Goal: Task Accomplishment & Management: Manage account settings

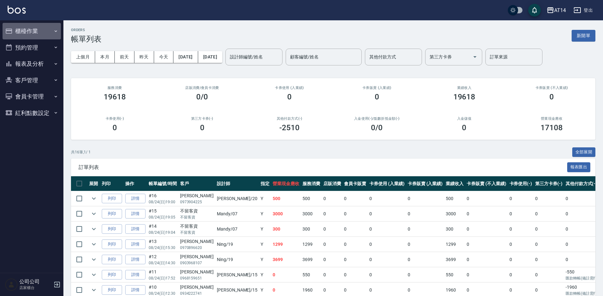
click at [30, 29] on button "櫃檯作業" at bounding box center [32, 31] width 58 height 16
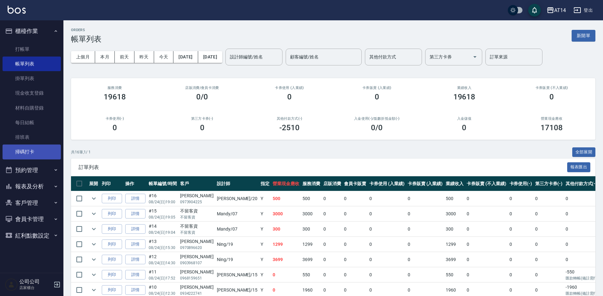
click at [41, 150] on link "掃碼打卡" at bounding box center [32, 151] width 58 height 15
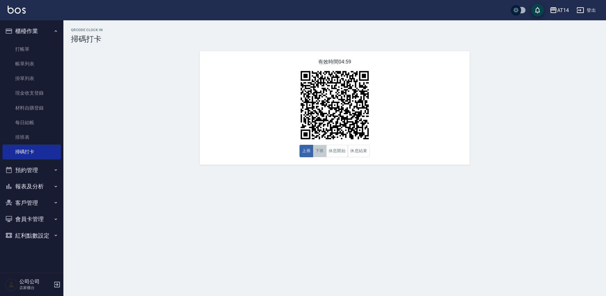
click at [320, 151] on button "下班" at bounding box center [320, 151] width 14 height 12
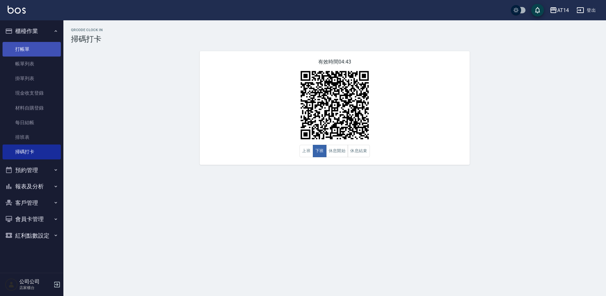
click at [48, 51] on link "打帳單" at bounding box center [32, 49] width 58 height 15
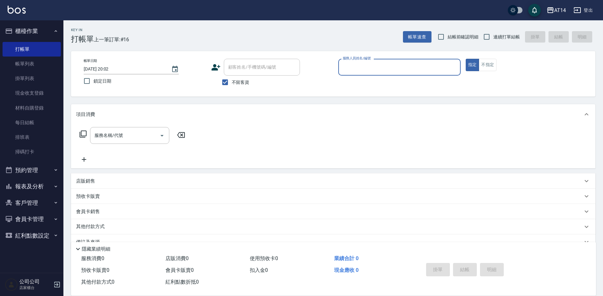
click at [23, 172] on button "預約管理" at bounding box center [32, 170] width 58 height 16
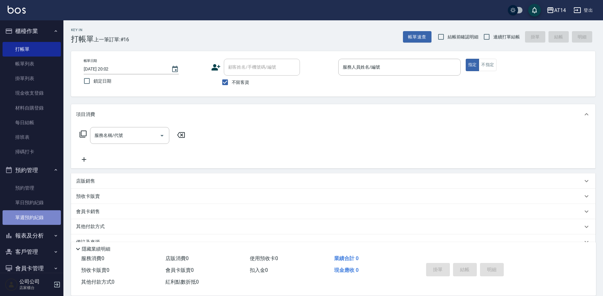
click at [42, 224] on link "單週預約紀錄" at bounding box center [32, 217] width 58 height 15
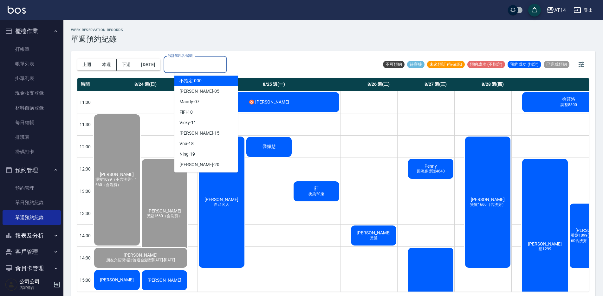
click at [211, 64] on input "設計師姓名/編號" at bounding box center [195, 64] width 58 height 11
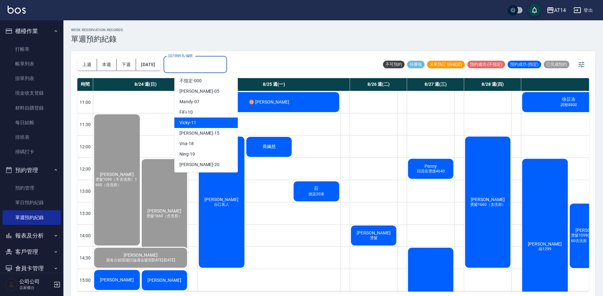
click at [221, 124] on div "Vicky -11" at bounding box center [205, 122] width 63 height 10
type input "Vicky-11"
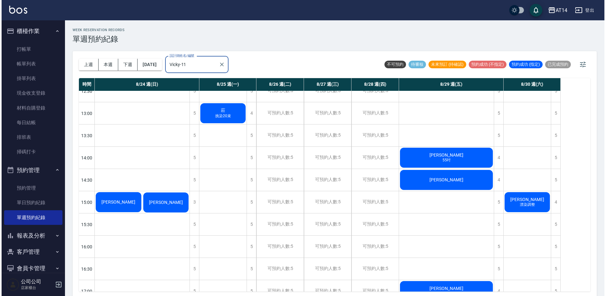
scroll to position [95, 0]
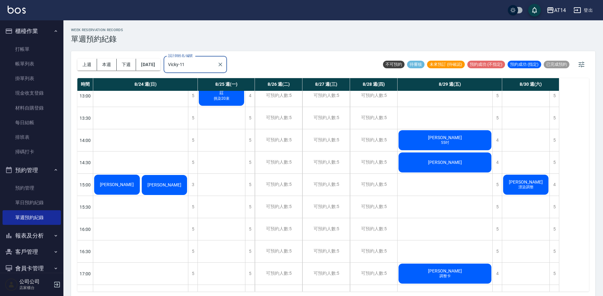
click at [120, 179] on div "[PERSON_NAME]" at bounding box center [117, 184] width 48 height 22
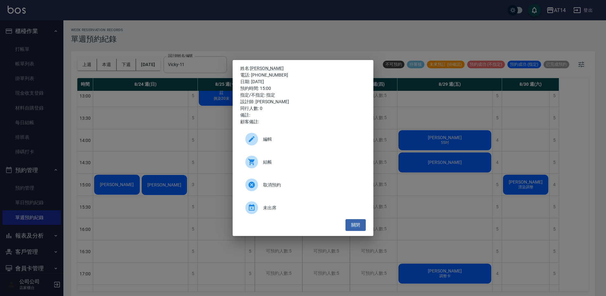
click at [313, 162] on span "結帳" at bounding box center [312, 162] width 98 height 7
click at [244, 48] on div "姓名: 黃品樺 電話: 0936669866 日期: 2025/08/24 預約時間: 15:00 指定/不指定: 指定 設計師: Vicky 同行人數: 0…" at bounding box center [303, 148] width 606 height 296
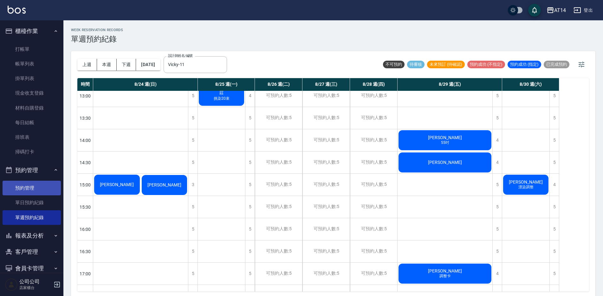
click at [42, 190] on link "預約管理" at bounding box center [32, 187] width 58 height 15
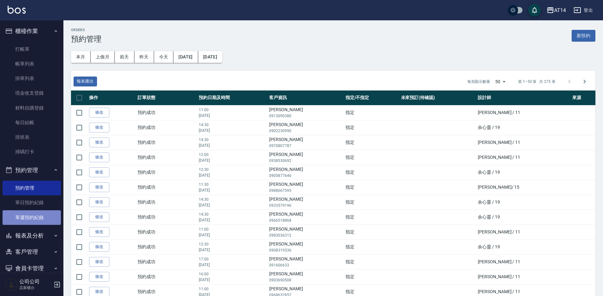
click at [43, 216] on link "單週預約紀錄" at bounding box center [32, 217] width 58 height 15
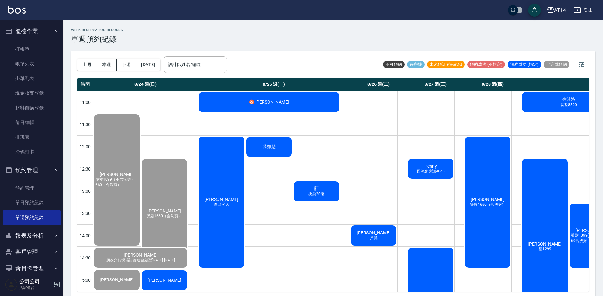
click at [224, 75] on div "上週 本週 下週 2025/08/24 設計師姓名/編號 設計師姓名/編號" at bounding box center [152, 64] width 150 height 27
click at [224, 67] on input "設計師姓名/編號" at bounding box center [195, 64] width 58 height 11
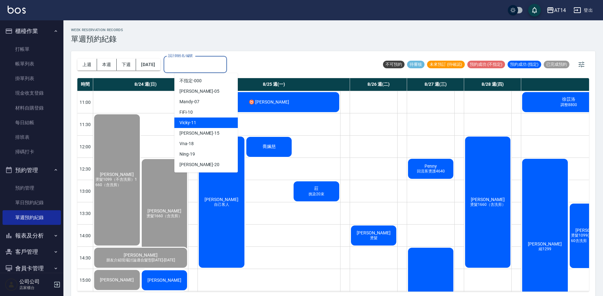
click at [217, 126] on div "Vicky -11" at bounding box center [205, 122] width 63 height 10
type input "Vicky-11"
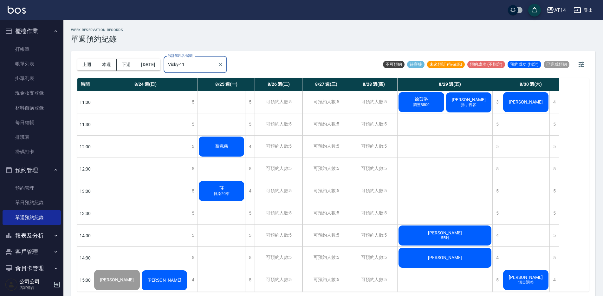
click at [186, 283] on div "[PERSON_NAME]" at bounding box center [165, 280] width 48 height 22
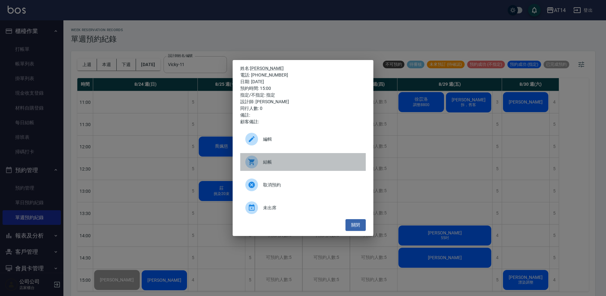
click at [279, 163] on span "結帳" at bounding box center [312, 162] width 98 height 7
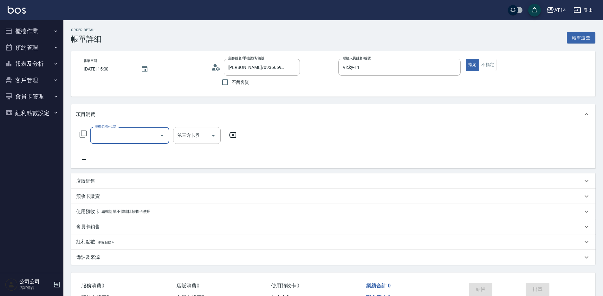
click at [109, 134] on input "服務名稱/代號" at bounding box center [125, 135] width 64 height 11
type input "041"
type input "3"
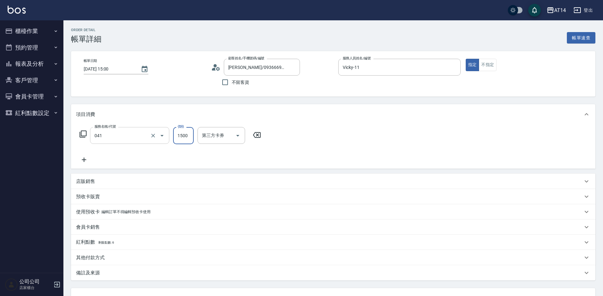
type input "染髮(041)"
type input "3"
type input "0"
type input "300"
type input "6"
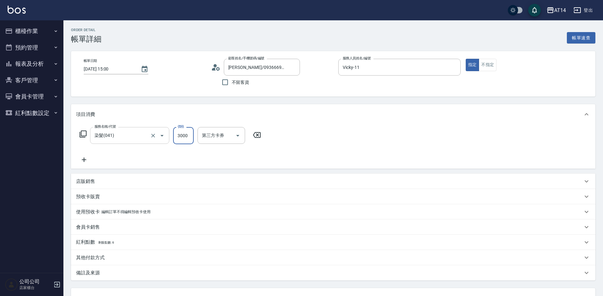
type input "3000"
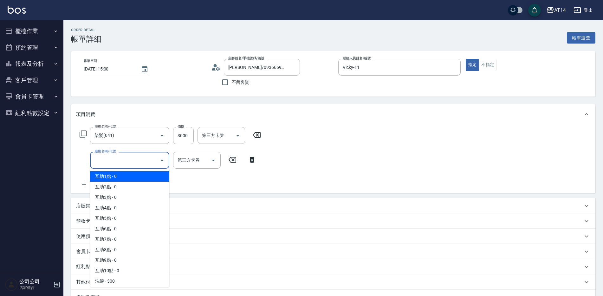
click at [140, 164] on input "服務名稱/代號" at bounding box center [125, 159] width 64 height 11
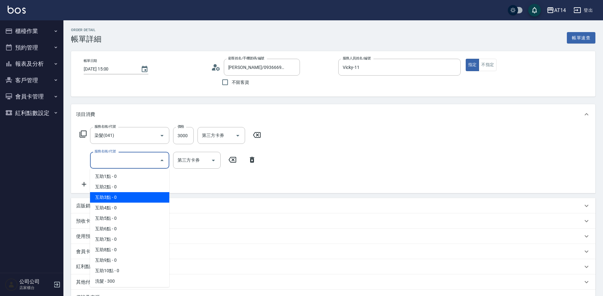
click at [124, 200] on span "互助3點 - 0" at bounding box center [129, 197] width 79 height 10
type input "互助3點(003)"
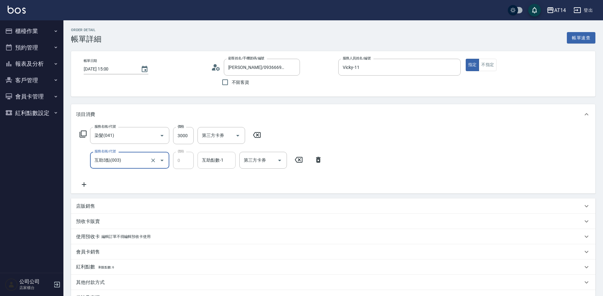
click at [198, 161] on div "互助點數-1" at bounding box center [217, 160] width 38 height 17
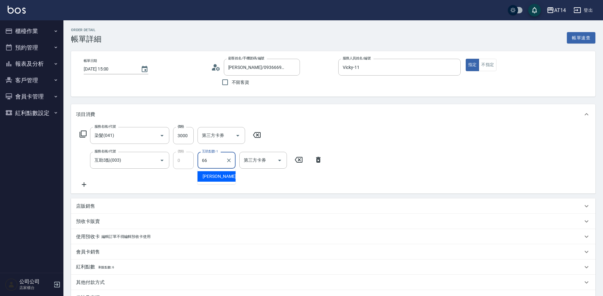
type input "[PERSON_NAME]-66"
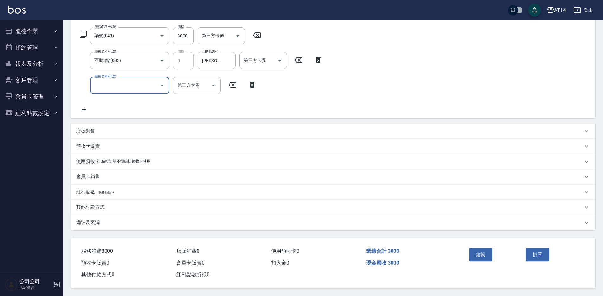
scroll to position [102, 0]
click at [117, 220] on div "備註及來源" at bounding box center [329, 222] width 507 height 7
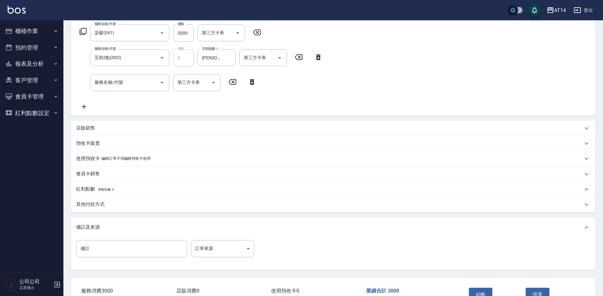
click at [97, 202] on p "其他付款方式" at bounding box center [90, 204] width 29 height 7
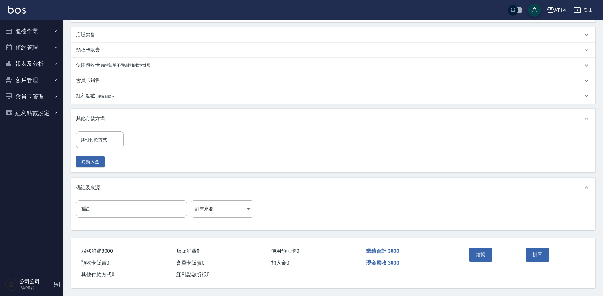
scroll to position [198, 0]
click at [240, 193] on div "備註及來源" at bounding box center [333, 187] width 525 height 20
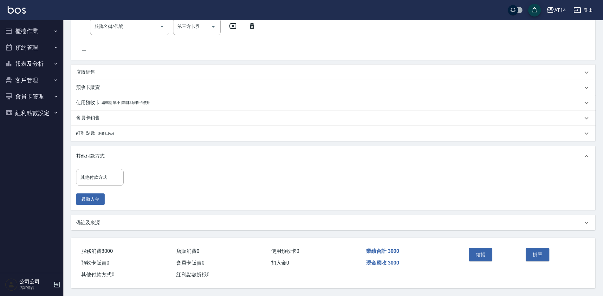
click at [233, 204] on div "其他付款方式 其他付款方式 異動入金" at bounding box center [333, 188] width 525 height 44
click at [221, 219] on div "備註及來源" at bounding box center [329, 222] width 507 height 7
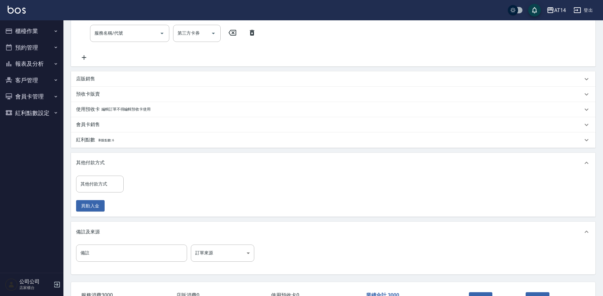
scroll to position [161, 0]
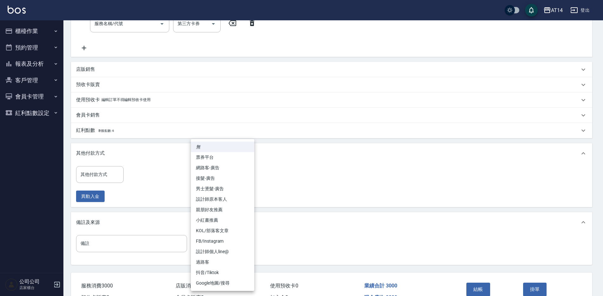
click at [218, 243] on body "AT14 登出 櫃檯作業 打帳單 帳單列表 掛單列表 現金收支登錄 材料自購登錄 每日結帳 排班表 掃碼打卡 預約管理 預約管理 單日預約紀錄 單週預約紀錄 …" at bounding box center [301, 84] width 603 height 491
click at [242, 198] on li "設計師原本客人" at bounding box center [222, 199] width 63 height 10
type input "設計師原本客人"
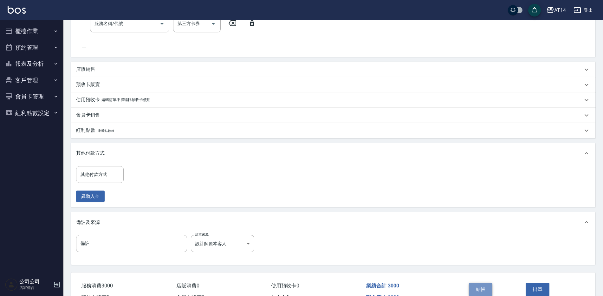
click at [472, 286] on button "結帳" at bounding box center [481, 288] width 24 height 13
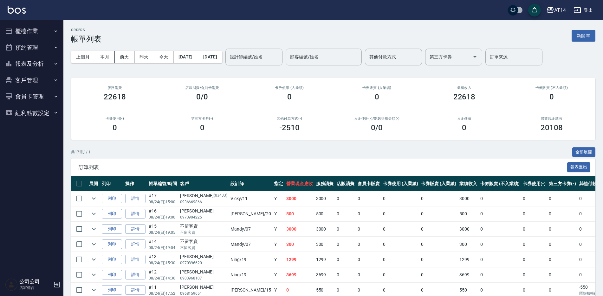
click at [46, 27] on button "櫃檯作業" at bounding box center [32, 31] width 58 height 16
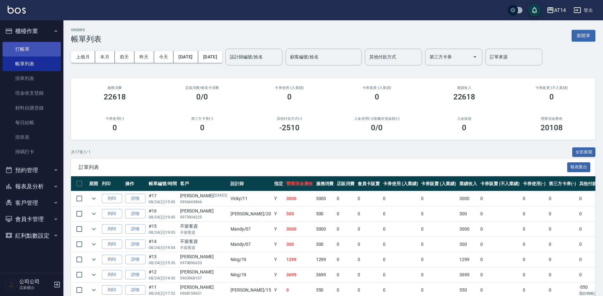
click at [28, 48] on link "打帳單" at bounding box center [32, 49] width 58 height 15
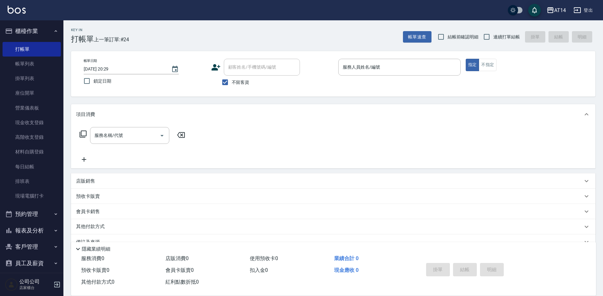
click at [42, 231] on button "報表及分析" at bounding box center [32, 230] width 58 height 16
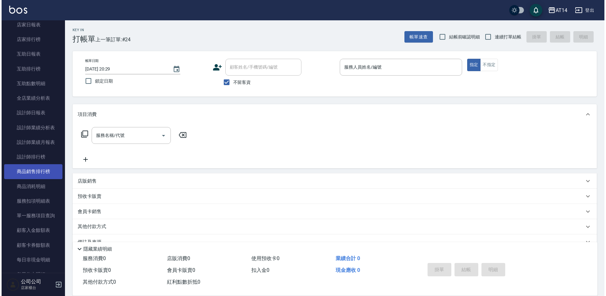
scroll to position [254, 0]
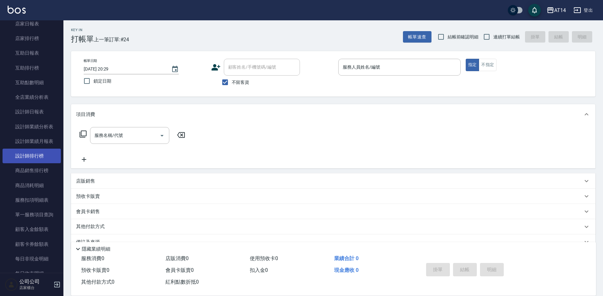
click at [41, 161] on link "設計師排行榜" at bounding box center [32, 155] width 58 height 15
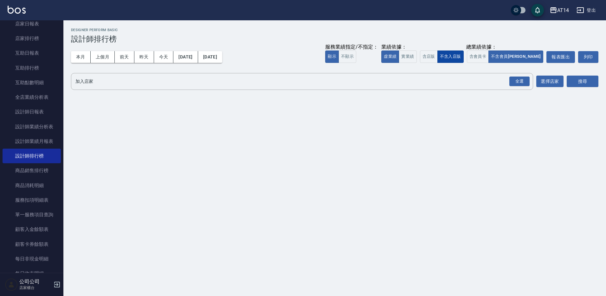
click at [464, 56] on button "不含入店販" at bounding box center [451, 56] width 26 height 12
click at [417, 56] on button "實業績" at bounding box center [408, 56] width 18 height 12
click at [464, 55] on button "不含入店販" at bounding box center [451, 56] width 26 height 12
click at [438, 57] on button "含店販" at bounding box center [429, 56] width 18 height 12
click at [489, 59] on button "含會員卡" at bounding box center [478, 56] width 22 height 12
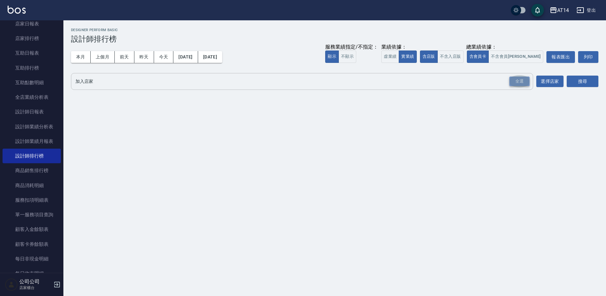
click at [525, 82] on div "全選" at bounding box center [520, 81] width 20 height 10
click at [594, 87] on button "搜尋" at bounding box center [583, 82] width 32 height 12
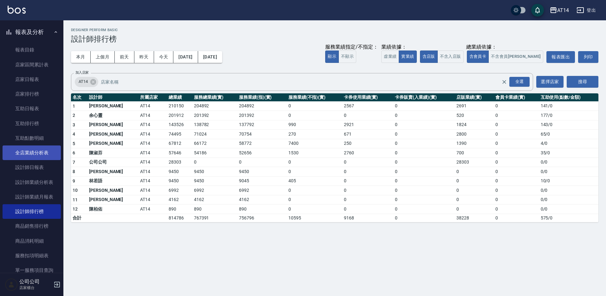
scroll to position [190, 0]
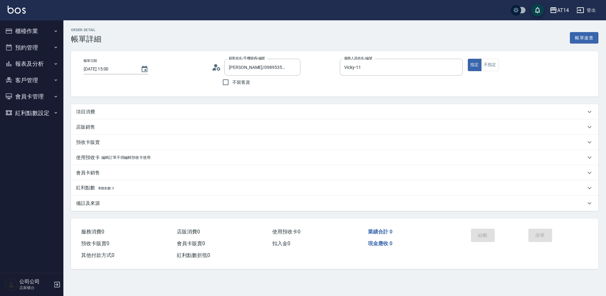
click at [101, 116] on div "項目消費" at bounding box center [335, 111] width 528 height 15
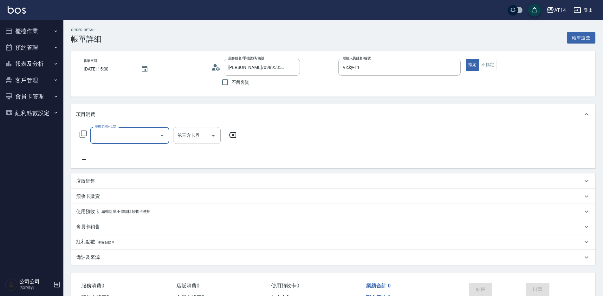
click at [105, 140] on input "服務名稱/代號" at bounding box center [125, 135] width 64 height 11
type input "041"
type input "3"
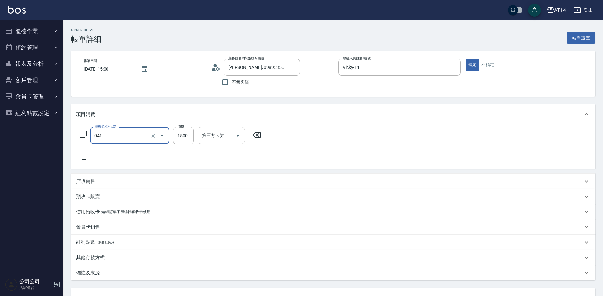
type input "染髮(041)"
type input "3"
type input "0"
type input "300"
type input "1"
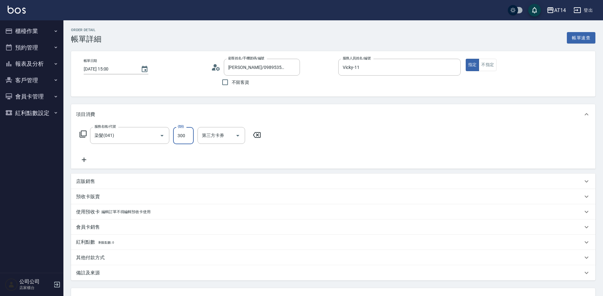
type input "3000"
type input "6"
type input "3000"
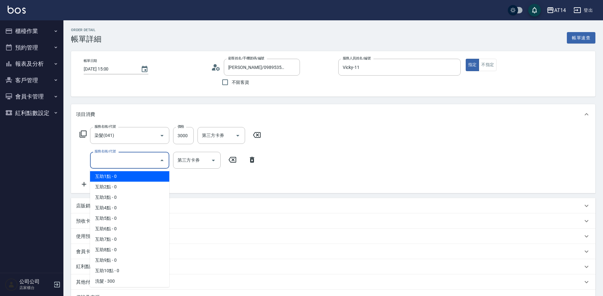
click at [132, 160] on input "服務名稱/代號" at bounding box center [125, 159] width 64 height 11
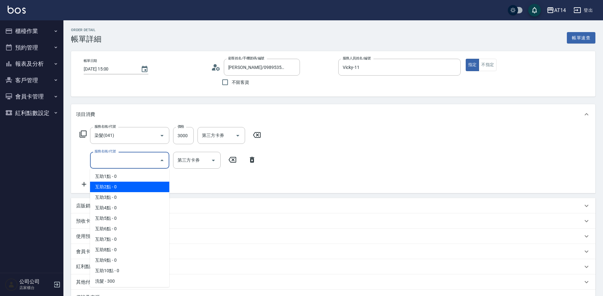
click at [141, 191] on span "互助2點 - 0" at bounding box center [129, 186] width 79 height 10
type input "互助2點(002)"
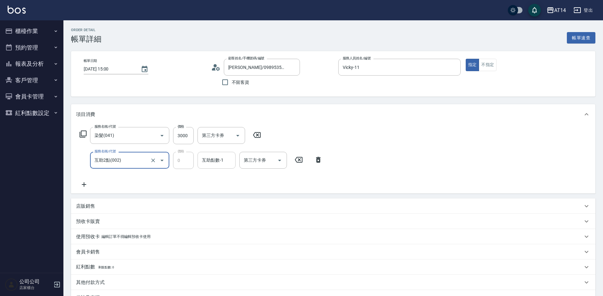
click at [207, 165] on input "互助點數-1" at bounding box center [216, 159] width 32 height 11
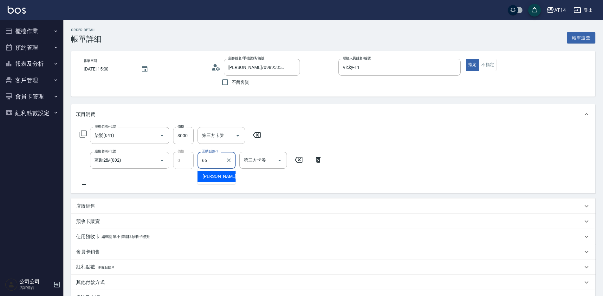
type input "[PERSON_NAME]-66"
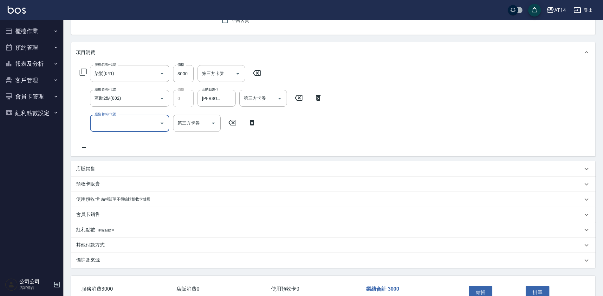
scroll to position [63, 0]
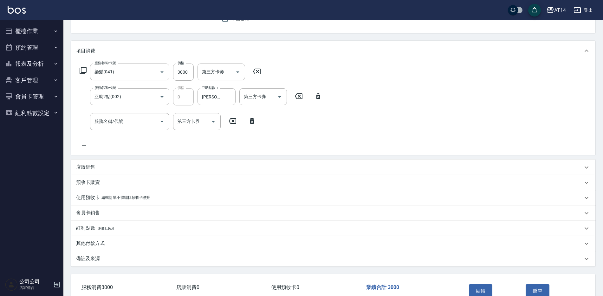
click at [192, 257] on div "備註及來源" at bounding box center [329, 258] width 507 height 7
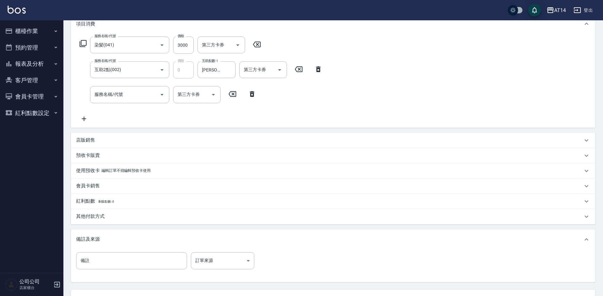
scroll to position [127, 0]
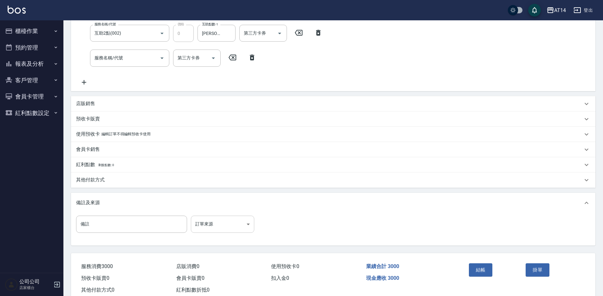
click at [238, 217] on body "AT14 登出 櫃檯作業 打帳單 帳單列表 掛單列表 現金收支登錄 材料自購登錄 每日結帳 排班表 掃碼打卡 預約管理 預約管理 單日預約紀錄 單週預約紀錄 …" at bounding box center [301, 92] width 603 height 438
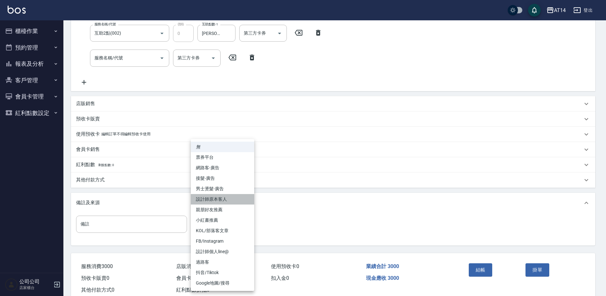
drag, startPoint x: 240, startPoint y: 195, endPoint x: 257, endPoint y: 197, distance: 16.6
click at [240, 195] on li "設計師原本客人" at bounding box center [222, 199] width 63 height 10
type input "設計師原本客人"
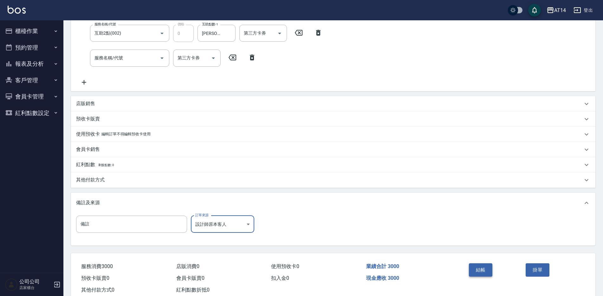
click at [473, 267] on button "結帳" at bounding box center [481, 269] width 24 height 13
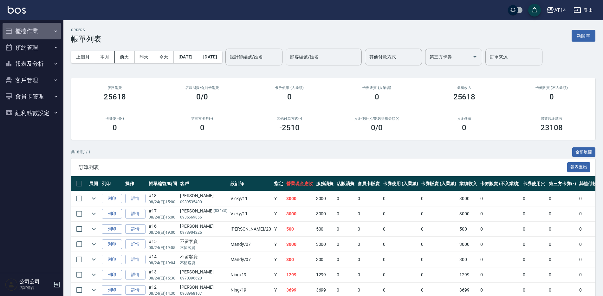
click at [29, 25] on button "櫃檯作業" at bounding box center [32, 31] width 58 height 16
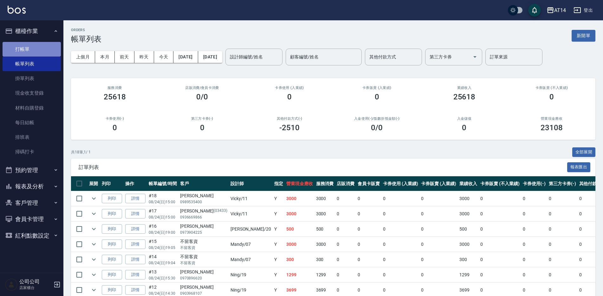
click at [40, 54] on link "打帳單" at bounding box center [32, 49] width 58 height 15
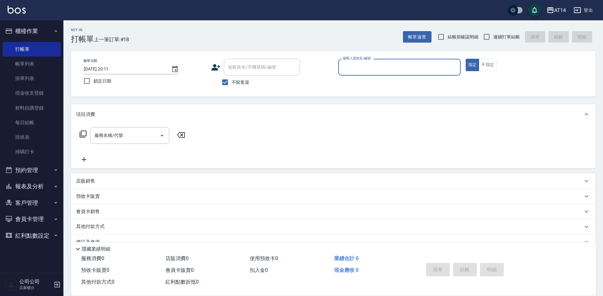
type input "0"
type input "11"
type button "true"
type input "Vicky-11"
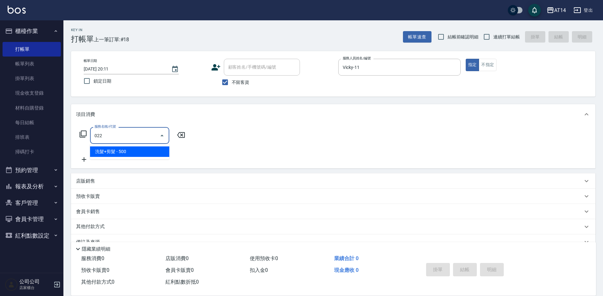
type input "洗髮+剪髮(022)"
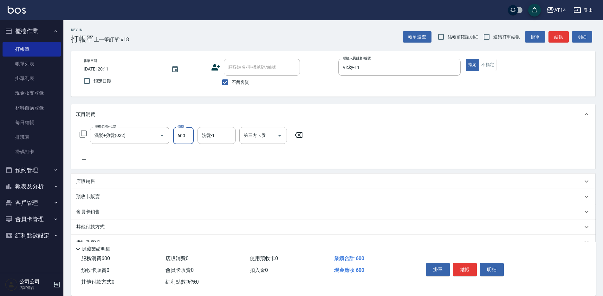
type input "600"
click at [136, 228] on div "其他付款方式" at bounding box center [329, 226] width 507 height 7
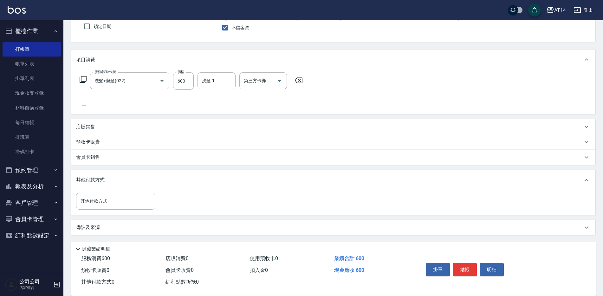
click at [164, 225] on div "備註及來源" at bounding box center [329, 227] width 507 height 7
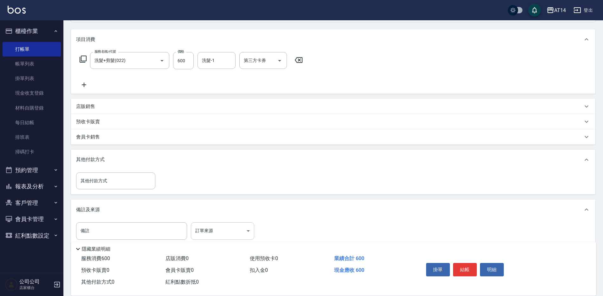
scroll to position [86, 0]
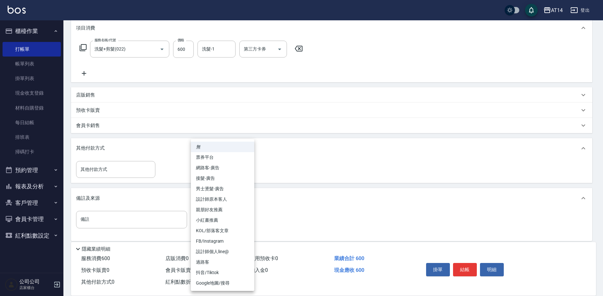
click at [230, 218] on body "AT14 登出 櫃檯作業 打帳單 帳單列表 掛單列表 現金收支登錄 材料自購登錄 每日結帳 排班表 掃碼打卡 預約管理 預約管理 單日預約紀錄 單週預約紀錄 …" at bounding box center [301, 108] width 603 height 388
click at [238, 200] on li "設計師原本客人" at bounding box center [222, 199] width 63 height 10
type input "設計師原本客人"
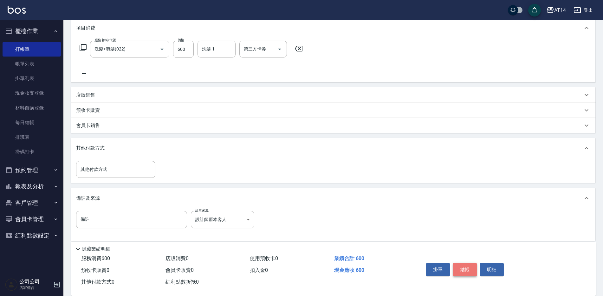
click at [471, 268] on button "結帳" at bounding box center [465, 269] width 24 height 13
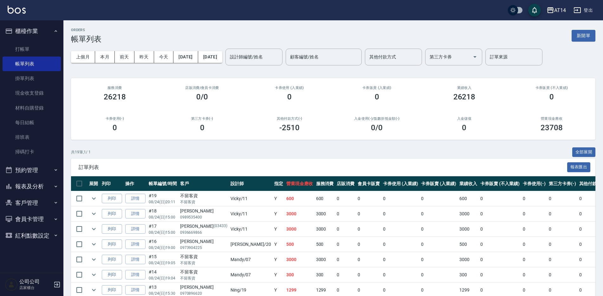
click at [65, 49] on div "ORDERS 帳單列表 新開單 上個月 本月 前天 昨天 今天 2025/08/24 2025/08/24 設計師編號/姓名 設計師編號/姓名 顧客編號/姓名…" at bounding box center [333, 262] width 540 height 485
click at [37, 40] on ul "打帳單 帳單列表 掛單列表 現金收支登錄 材料自購登錄 每日結帳 排班表 掃碼打卡" at bounding box center [32, 100] width 58 height 122
click at [35, 49] on link "打帳單" at bounding box center [32, 49] width 58 height 15
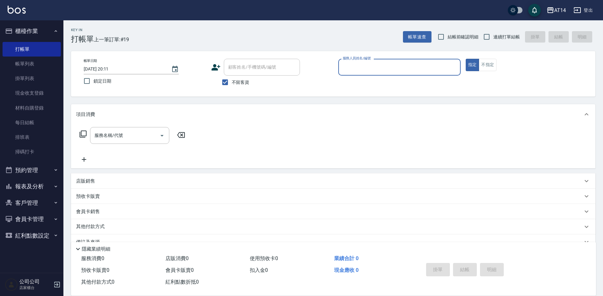
click at [390, 67] on input "服務人員姓名/編號" at bounding box center [399, 67] width 117 height 11
type input "11"
type button "true"
type input "Vicky-11"
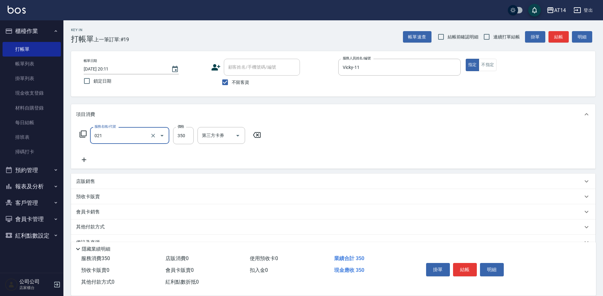
type input "剪髮(021)"
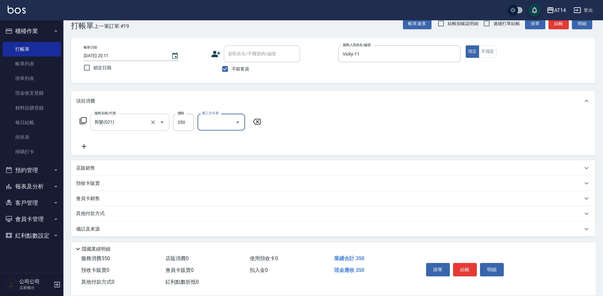
scroll to position [15, 0]
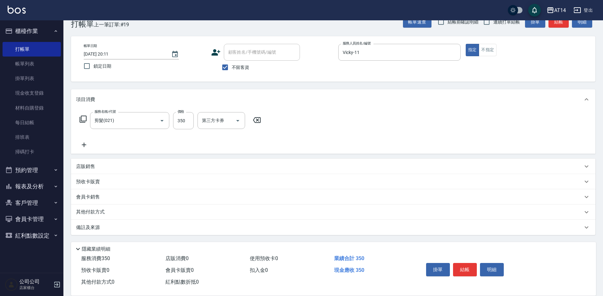
click at [148, 232] on div "備註及來源" at bounding box center [333, 226] width 525 height 15
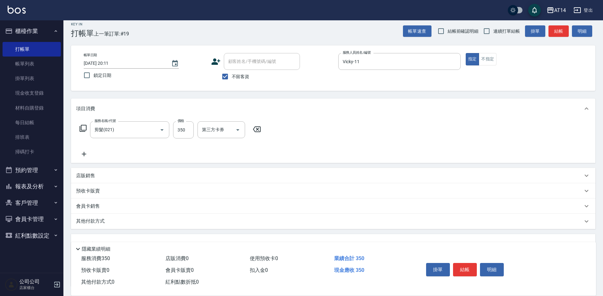
scroll to position [32, 0]
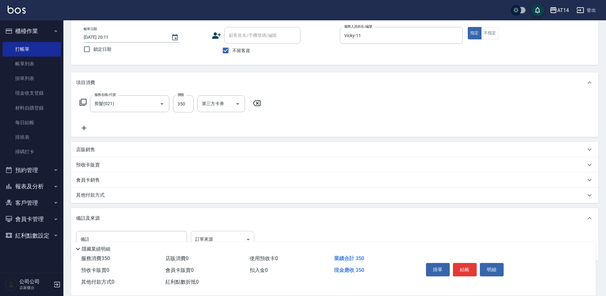
click at [213, 236] on body "AT14 登出 櫃檯作業 打帳單 帳單列表 掛單列表 現金收支登錄 材料自購登錄 每日結帳 排班表 掃碼打卡 預約管理 預約管理 單日預約紀錄 單週預約紀錄 …" at bounding box center [303, 144] width 606 height 353
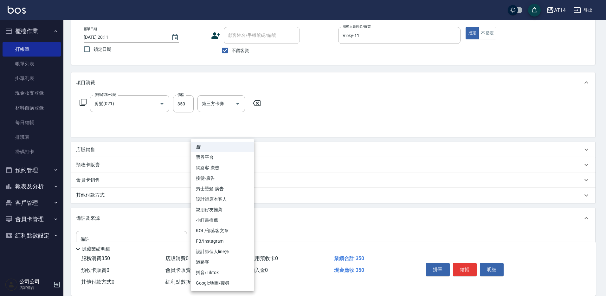
click at [244, 203] on li "設計師原本客人" at bounding box center [222, 199] width 63 height 10
type input "設計師原本客人"
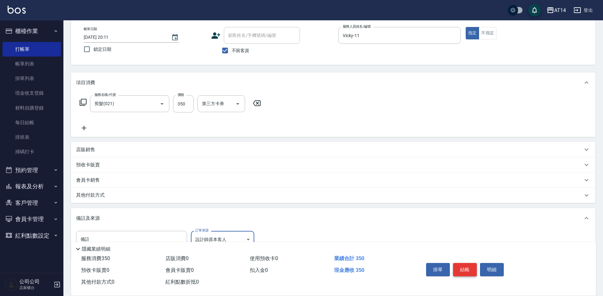
click at [459, 267] on button "結帳" at bounding box center [465, 269] width 24 height 13
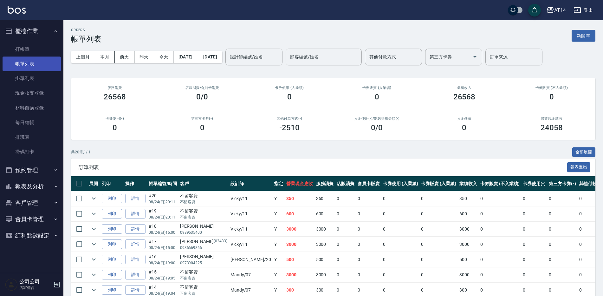
click at [37, 56] on link "帳單列表" at bounding box center [32, 63] width 58 height 15
click at [39, 47] on link "打帳單" at bounding box center [32, 49] width 58 height 15
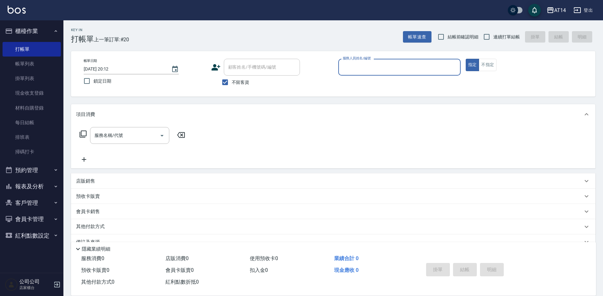
click at [431, 59] on div "服務人員姓名/編號" at bounding box center [399, 67] width 122 height 17
type input "11"
type button "true"
type input "Vicky-11"
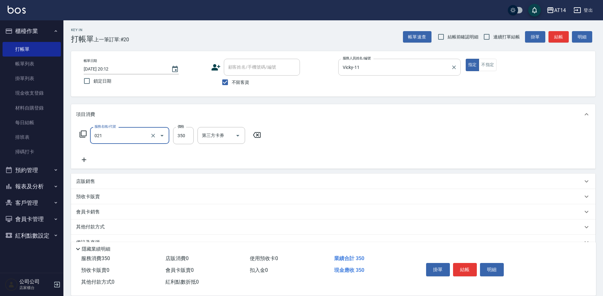
type input "剪髮(021)"
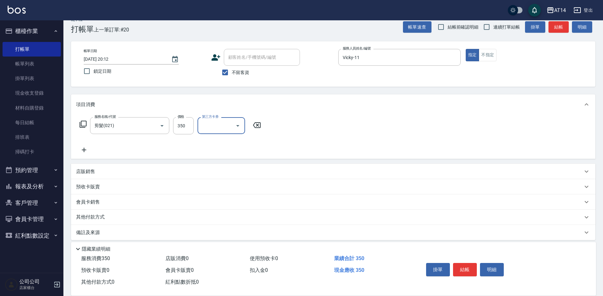
scroll to position [15, 0]
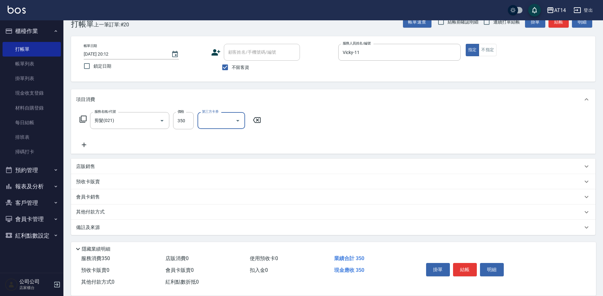
click at [212, 231] on div "備註及來源" at bounding box center [333, 226] width 525 height 15
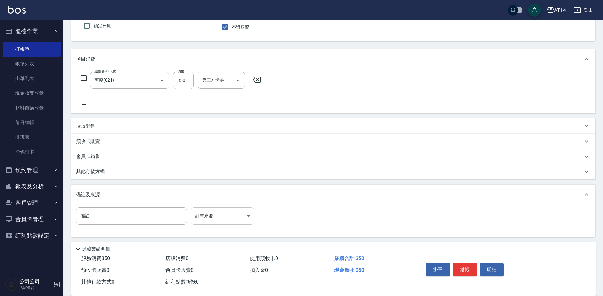
scroll to position [57, 0]
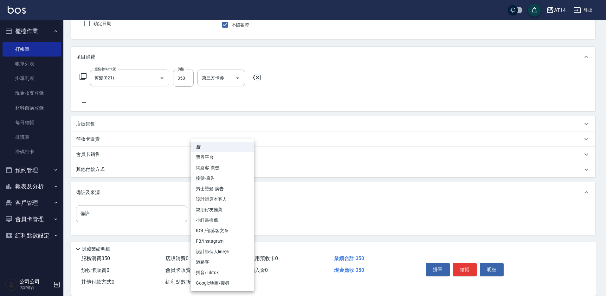
click at [213, 214] on body "AT14 登出 櫃檯作業 打帳單 帳單列表 掛單列表 現金收支登錄 材料自購登錄 每日結帳 排班表 掃碼打卡 預約管理 預約管理 單日預約紀錄 單週預約紀錄 …" at bounding box center [303, 119] width 606 height 353
click at [225, 199] on li "設計師原本客人" at bounding box center [222, 199] width 63 height 10
type input "設計師原本客人"
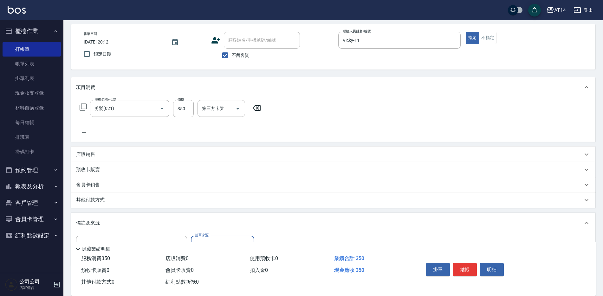
scroll to position [0, 0]
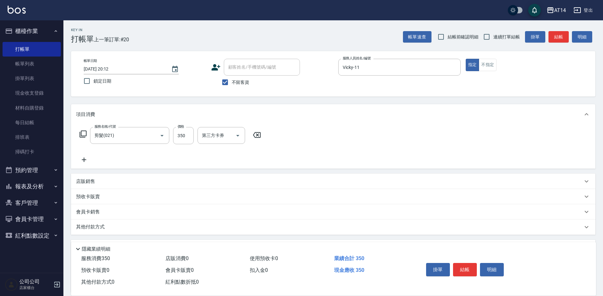
click at [510, 36] on span "連續打單結帳" at bounding box center [506, 37] width 27 height 7
click at [493, 36] on input "連續打單結帳" at bounding box center [486, 36] width 13 height 13
checkbox input "true"
click at [465, 263] on button "結帳" at bounding box center [465, 269] width 24 height 13
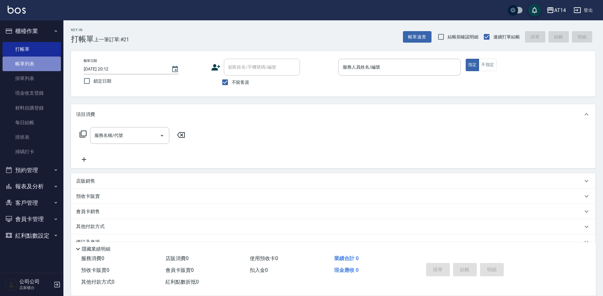
click at [36, 64] on link "帳單列表" at bounding box center [32, 63] width 58 height 15
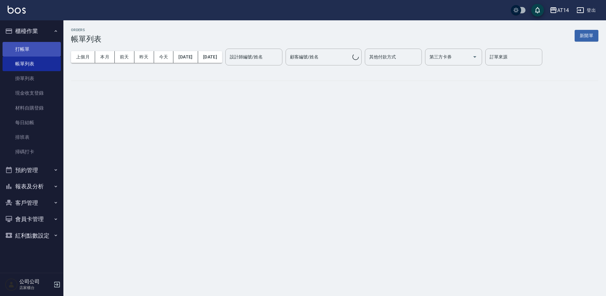
click at [37, 49] on link "打帳單" at bounding box center [32, 49] width 58 height 15
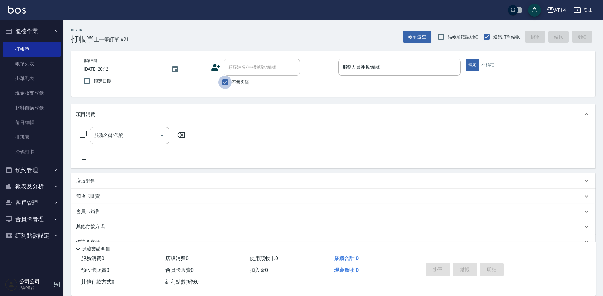
click at [231, 88] on input "不留客資" at bounding box center [224, 81] width 13 height 13
checkbox input "false"
click at [255, 69] on input "顧客姓名/手機號碼/編號" at bounding box center [257, 67] width 61 height 11
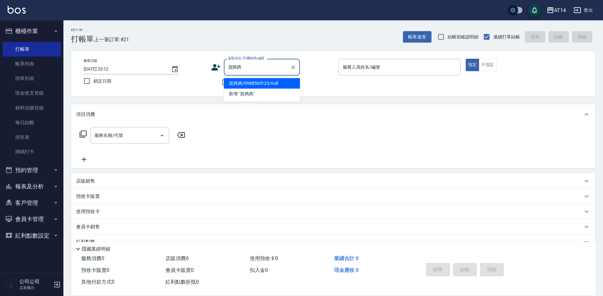
click at [267, 85] on li "賀媽媽/0988565123/null" at bounding box center [262, 83] width 76 height 10
type input "賀媽媽/0988565123/null"
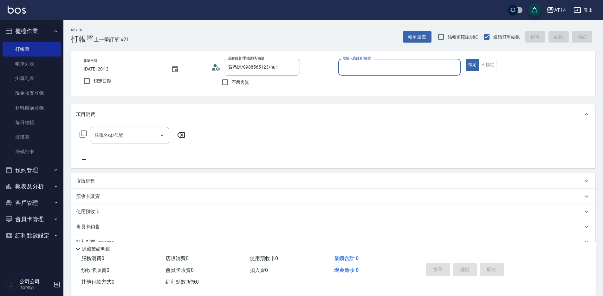
type input "Vicky-11"
click at [97, 179] on div "店販銷售" at bounding box center [329, 181] width 507 height 7
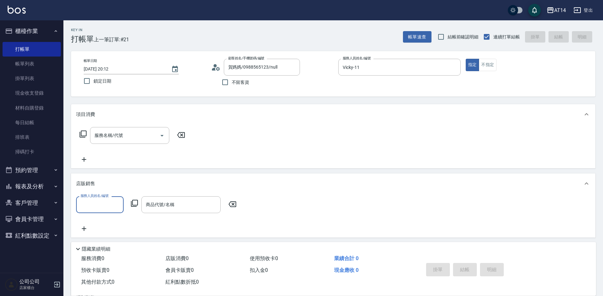
click at [87, 180] on p "店販銷售" at bounding box center [85, 183] width 19 height 7
click at [95, 197] on p "預收卡販賣" at bounding box center [88, 196] width 24 height 7
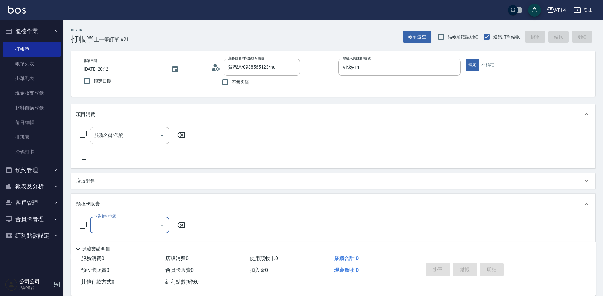
click at [105, 219] on input "卡券名稱/代號" at bounding box center [125, 224] width 64 height 11
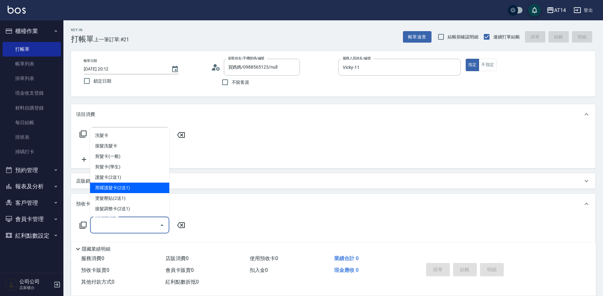
scroll to position [32, 0]
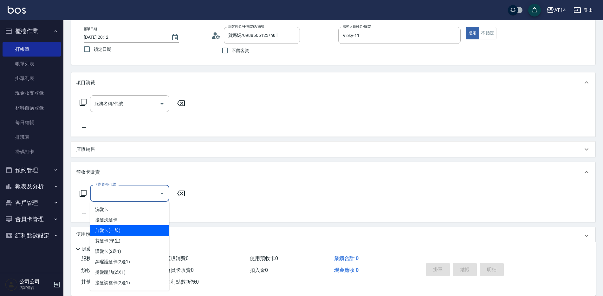
click at [122, 154] on div "店販銷售" at bounding box center [333, 148] width 525 height 15
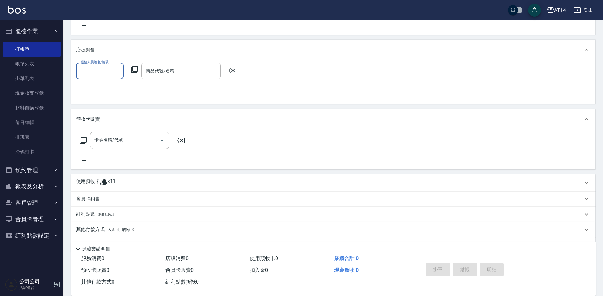
scroll to position [151, 0]
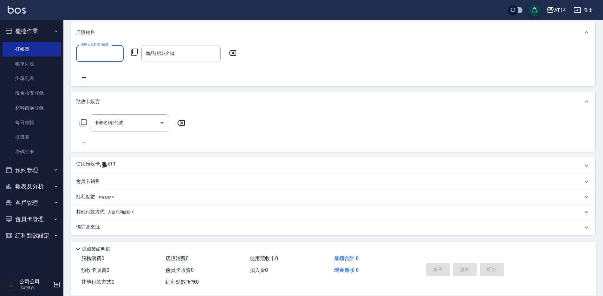
click at [109, 162] on span "x11" at bounding box center [112, 165] width 8 height 10
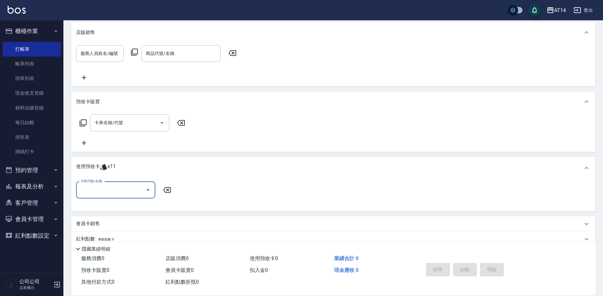
scroll to position [0, 0]
click at [124, 198] on div "卡券代號/名稱 卡券代號/名稱" at bounding box center [333, 193] width 514 height 24
click at [124, 192] on input "卡券代號/名稱" at bounding box center [111, 189] width 64 height 11
click at [116, 120] on div "卡券名稱/代號 卡券名稱/代號" at bounding box center [129, 122] width 79 height 17
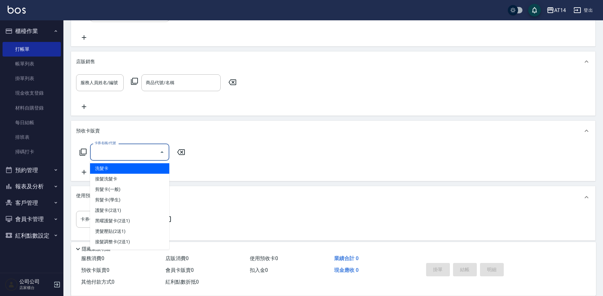
scroll to position [119, 0]
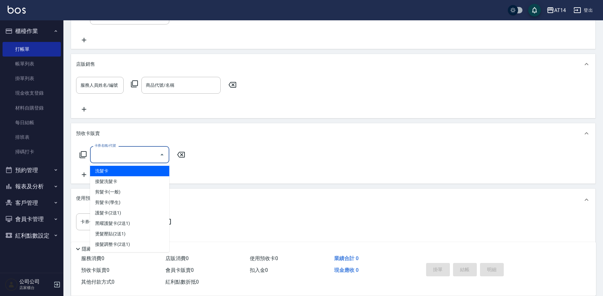
click at [123, 151] on input "卡券名稱/代號" at bounding box center [125, 154] width 64 height 11
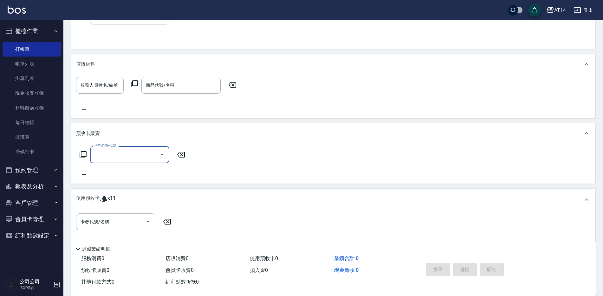
click at [82, 157] on icon at bounding box center [83, 155] width 8 height 8
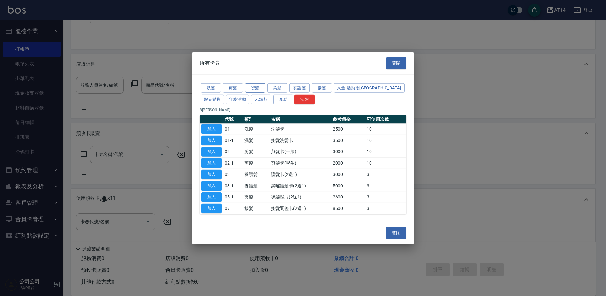
click at [253, 87] on button "燙髮" at bounding box center [255, 88] width 20 height 10
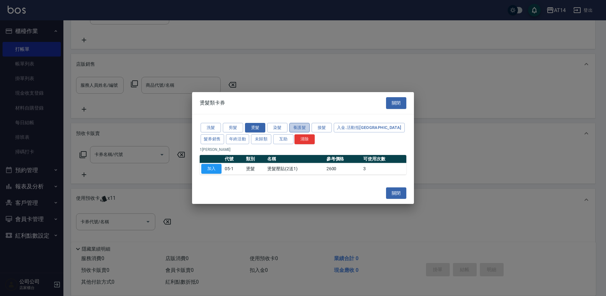
click at [295, 128] on button "養護髮" at bounding box center [300, 127] width 20 height 10
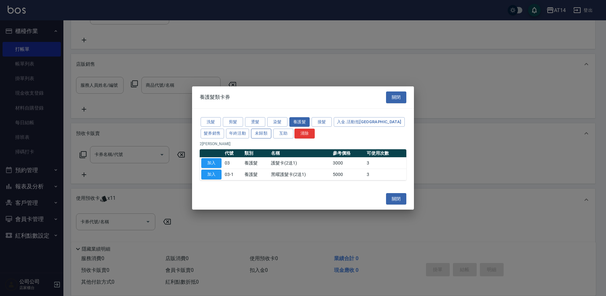
click at [251, 137] on button "未歸類" at bounding box center [261, 133] width 20 height 10
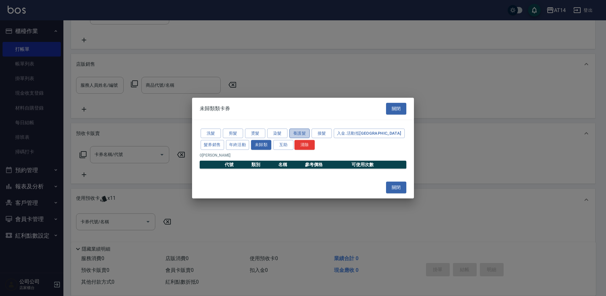
click at [293, 131] on button "養護髮" at bounding box center [300, 133] width 20 height 10
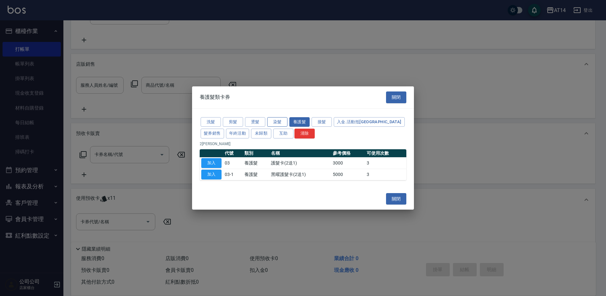
click at [277, 120] on button "染髮" at bounding box center [277, 122] width 20 height 10
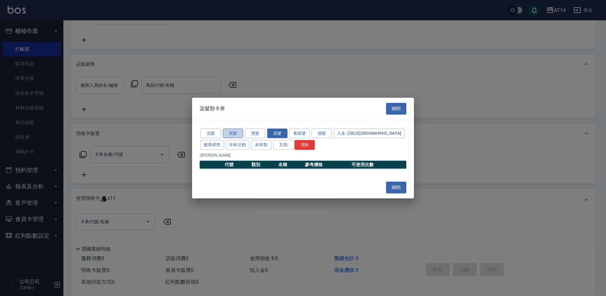
click at [235, 134] on button "剪髮" at bounding box center [233, 133] width 20 height 10
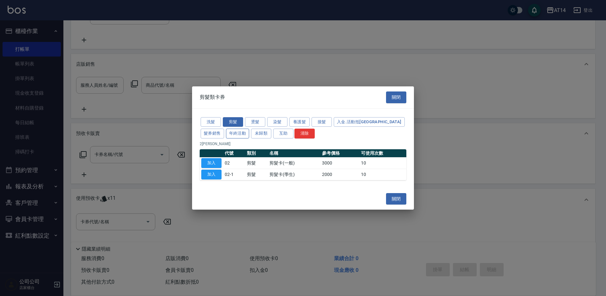
click at [226, 134] on button "年終活動" at bounding box center [237, 133] width 23 height 10
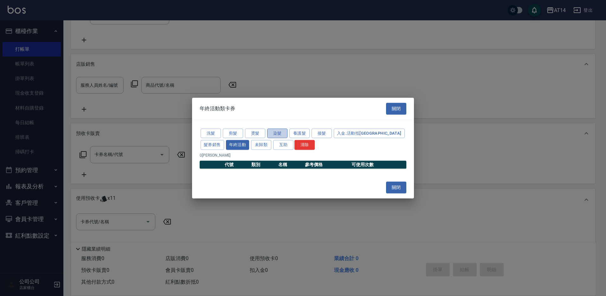
click at [268, 135] on button "染髮" at bounding box center [277, 133] width 20 height 10
click at [284, 131] on button "染髮" at bounding box center [277, 133] width 20 height 10
click at [299, 130] on button "養護髮" at bounding box center [300, 133] width 20 height 10
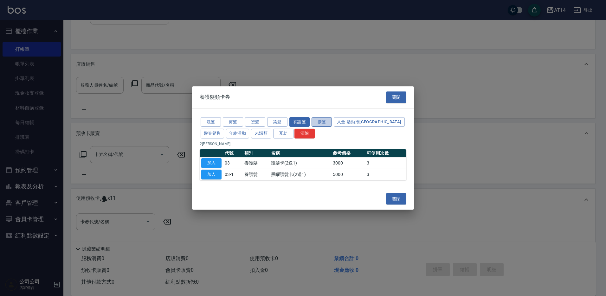
click at [320, 124] on button "接髮" at bounding box center [322, 122] width 20 height 10
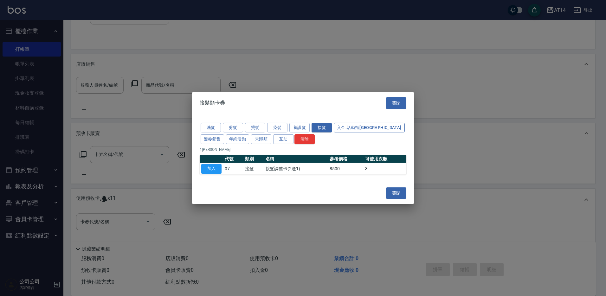
click at [347, 123] on button "入金.活動抵卡" at bounding box center [369, 127] width 71 height 10
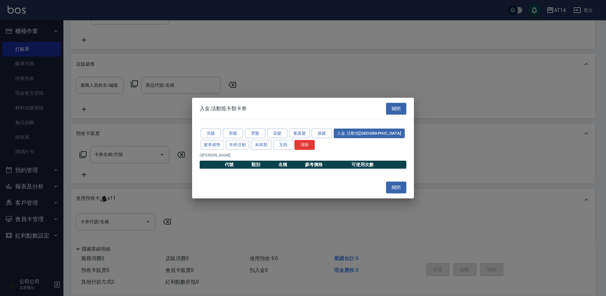
click at [388, 127] on div "洗髮 剪髮 燙髮 染髮 養護髮 接髮 入金.活動抵卡 髮券銷售 年終活動 未歸類 互助 清除" at bounding box center [303, 138] width 207 height 23
click at [201, 149] on div "洗髮 剪髮 燙髮 染髮 養護髮 接髮 入金.活動抵卡 髮券銷售 年終活動 未歸類 互助 清除" at bounding box center [303, 138] width 207 height 23
click at [226, 145] on button "年終活動" at bounding box center [237, 145] width 23 height 10
click at [251, 144] on button "未歸類" at bounding box center [261, 145] width 20 height 10
click at [273, 143] on button "互助" at bounding box center [283, 145] width 20 height 10
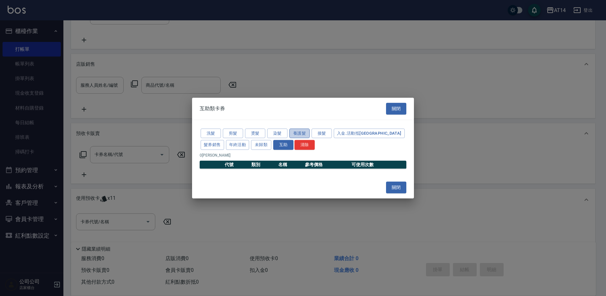
click at [302, 134] on button "養護髮" at bounding box center [300, 133] width 20 height 10
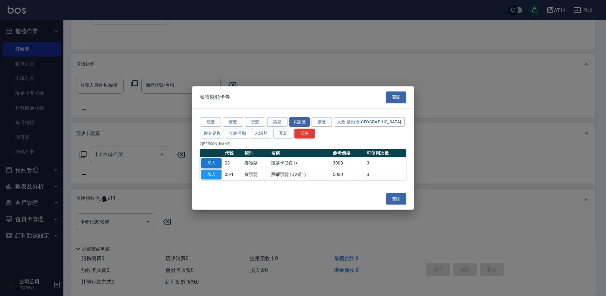
click at [210, 160] on button "加入" at bounding box center [211, 163] width 20 height 10
type input "護髮卡(2送1)(03)"
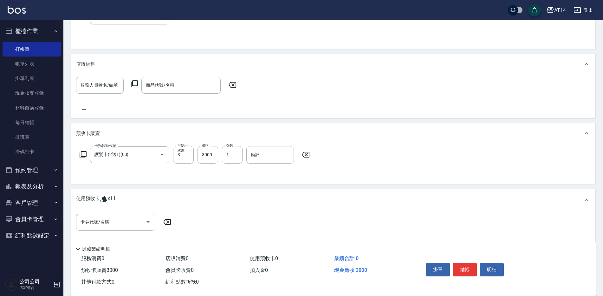
click at [88, 173] on icon at bounding box center [84, 175] width 16 height 8
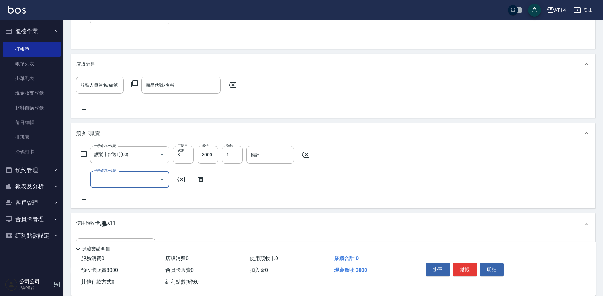
click at [107, 179] on input "卡券名稱/代號" at bounding box center [125, 179] width 64 height 11
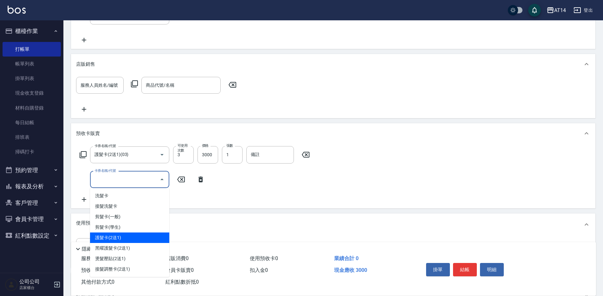
click at [111, 238] on span "護髮卡(2送1)" at bounding box center [129, 237] width 79 height 10
type input "12"
type input "護髮卡(2送1)(03)"
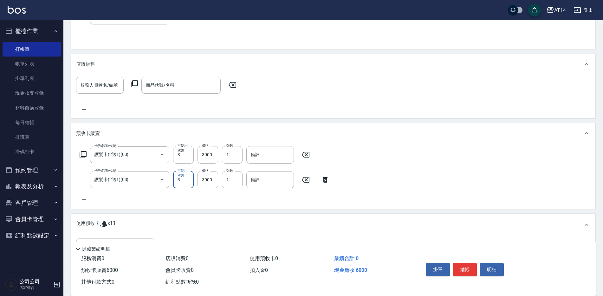
click at [189, 180] on input "3" at bounding box center [183, 179] width 21 height 17
click at [152, 195] on div "卡券名稱/代號 護髮卡(2送1)(03) 卡券名稱/代號 可使用次數 3 可使用次數 價格 3000 價格 張數 1 張數 備註 備註 卡券名稱/代號 護髮卡…" at bounding box center [333, 174] width 514 height 57
type input "5"
click at [209, 181] on input "3000" at bounding box center [208, 179] width 21 height 17
type input "3"
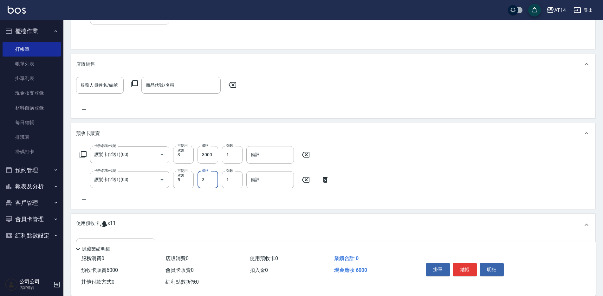
type input "6"
type input "350"
type input "7"
type input "3500"
type input "13"
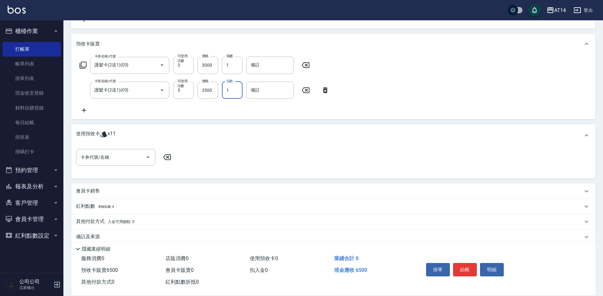
scroll to position [214, 0]
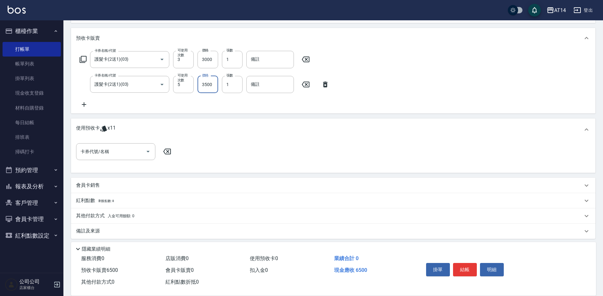
type input "3"
type input "6"
type input "320"
type input "7"
type input "3200"
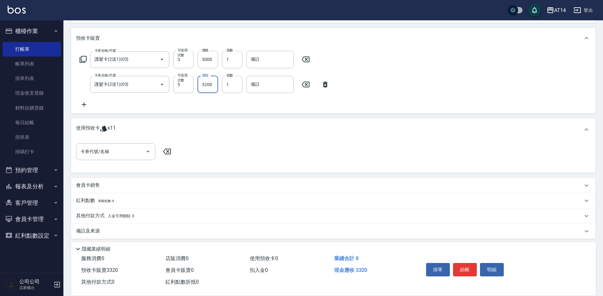
type input "12"
type input "3200"
click at [110, 79] on input "護髮卡(2送1)(03)" at bounding box center [121, 84] width 56 height 11
click at [214, 105] on div "卡券名稱/代號 護髮卡(2送1)(03) 卡券名稱/代號 可使用次數 3 可使用次數 價格 3000 價格 張數 1 張數 備註 備註 卡券名稱/代號 護髮卡…" at bounding box center [333, 79] width 514 height 57
click at [128, 85] on input "護髮卡(2送1)(03)" at bounding box center [121, 84] width 56 height 11
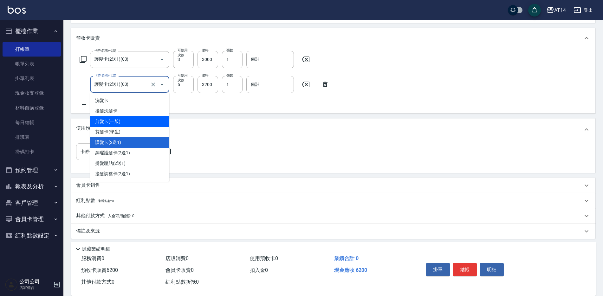
click at [116, 121] on span "剪髮卡(一般)" at bounding box center [129, 121] width 79 height 10
type input "剪髮卡(一般)(02)"
type input "10"
type input "3000"
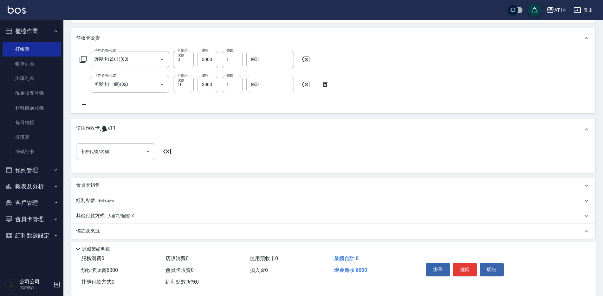
drag, startPoint x: 189, startPoint y: 81, endPoint x: 157, endPoint y: 94, distance: 34.4
click at [157, 94] on div "卡券名稱/代號 護髮卡(2送1)(03) 卡券名稱/代號 可使用次數 3 可使用次數 價格 3000 價格 張數 1 張數 備註 備註 卡券名稱/代號 剪髮卡…" at bounding box center [333, 79] width 514 height 57
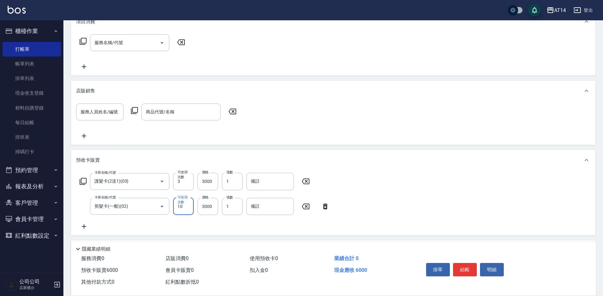
scroll to position [88, 0]
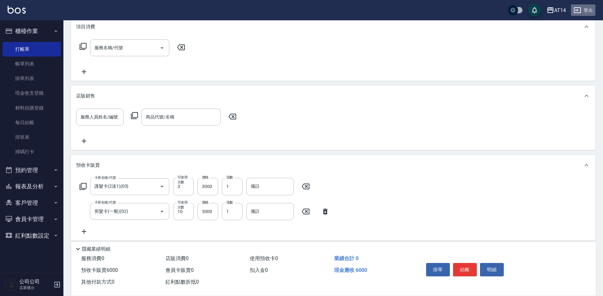
click at [577, 12] on icon "button" at bounding box center [578, 10] width 8 height 8
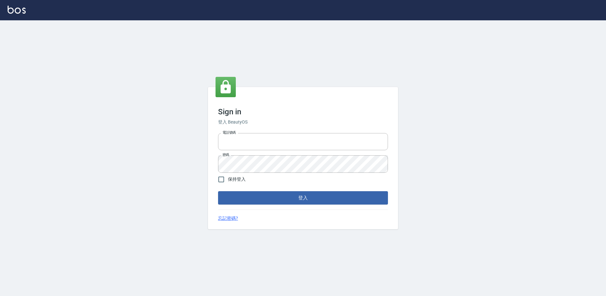
type input "27222158"
drag, startPoint x: 264, startPoint y: 153, endPoint x: 141, endPoint y: 146, distance: 123.6
click at [134, 153] on div "Sign in 登入 BeautyOS 電話號碼 [PHONE_NUMBER] 電話號碼 密碼 密碼 保持登入 登入 忘記密碼?" at bounding box center [303, 157] width 606 height 275
drag, startPoint x: 279, startPoint y: 149, endPoint x: 43, endPoint y: 131, distance: 236.0
click at [43, 131] on div "Sign in 登入 BeautyOS 電話號碼 [PHONE_NUMBER] 電話號碼 密碼 密碼 保持登入 登入 忘記密碼?" at bounding box center [303, 157] width 606 height 275
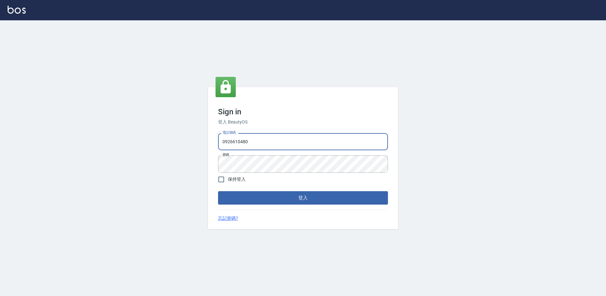
type input "0926610480"
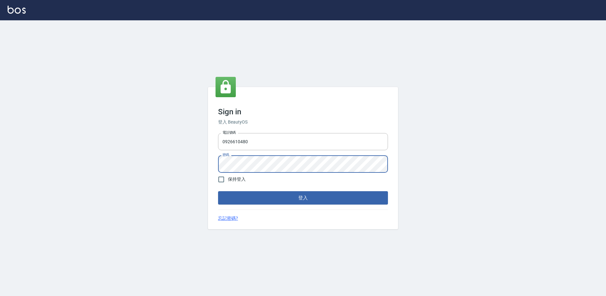
click at [218, 191] on button "登入" at bounding box center [303, 197] width 170 height 13
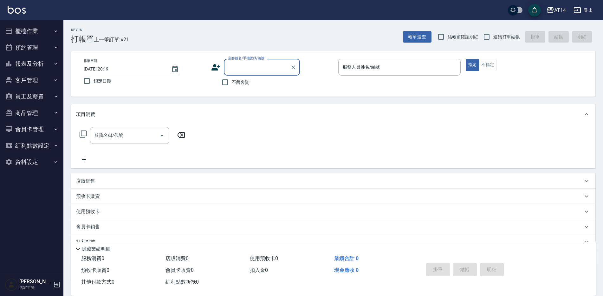
click at [42, 125] on button "會員卡管理" at bounding box center [32, 129] width 58 height 16
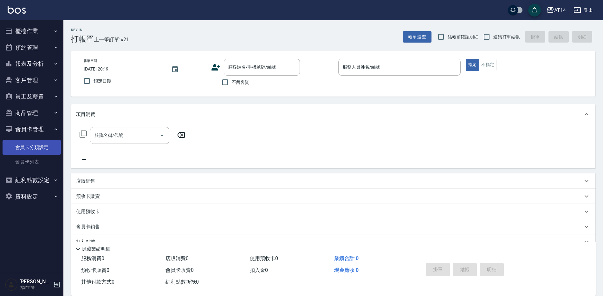
click at [50, 149] on link "會員卡分類設定" at bounding box center [32, 147] width 58 height 15
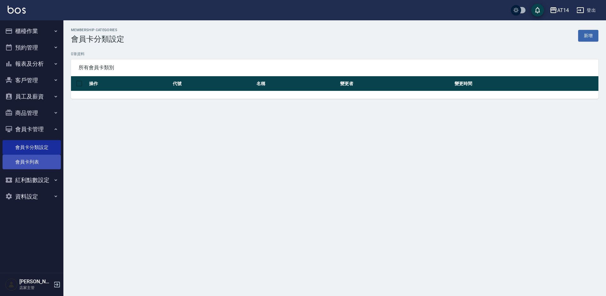
click at [38, 166] on link "會員卡列表" at bounding box center [32, 161] width 58 height 15
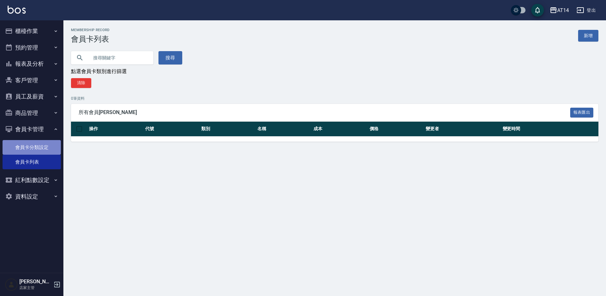
click at [44, 153] on link "會員卡分類設定" at bounding box center [32, 147] width 58 height 15
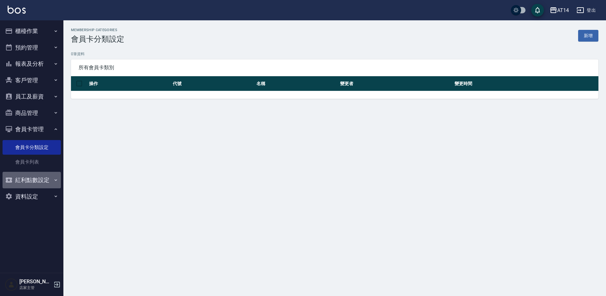
click at [45, 173] on button "紅利點數設定" at bounding box center [32, 180] width 58 height 16
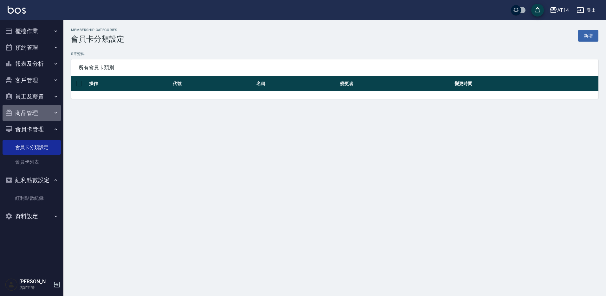
click at [50, 111] on button "商品管理" at bounding box center [32, 113] width 58 height 16
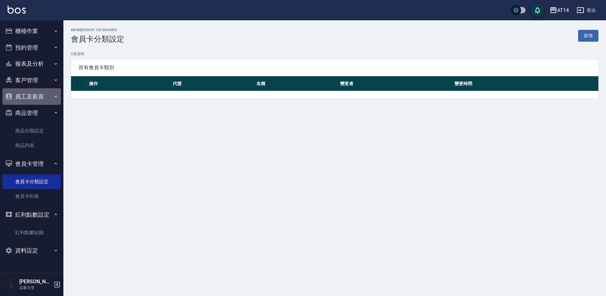
click at [50, 100] on button "員工及薪資" at bounding box center [32, 96] width 58 height 16
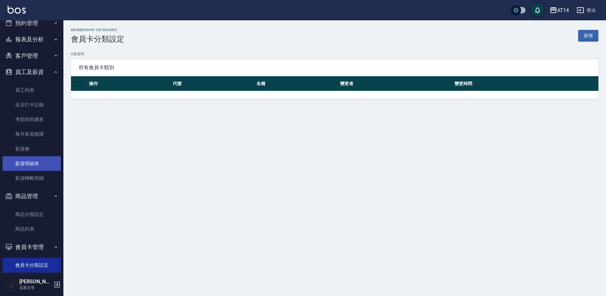
scroll to position [101, 0]
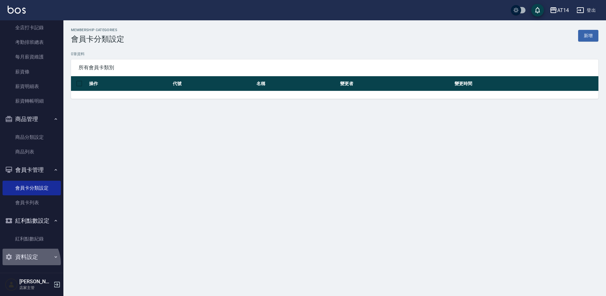
click at [23, 263] on button "資料設定" at bounding box center [32, 256] width 58 height 16
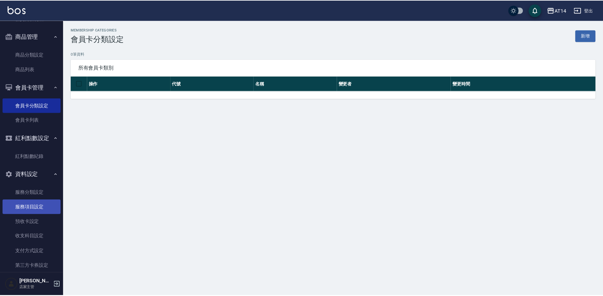
scroll to position [194, 0]
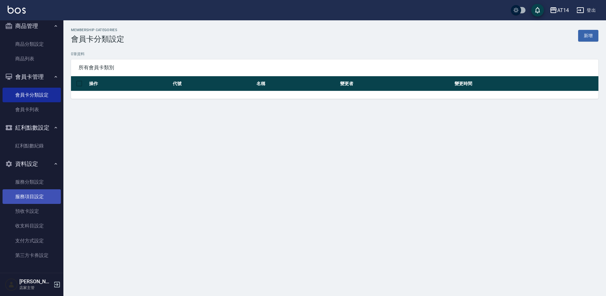
click at [44, 201] on link "服務項目設定" at bounding box center [32, 196] width 58 height 15
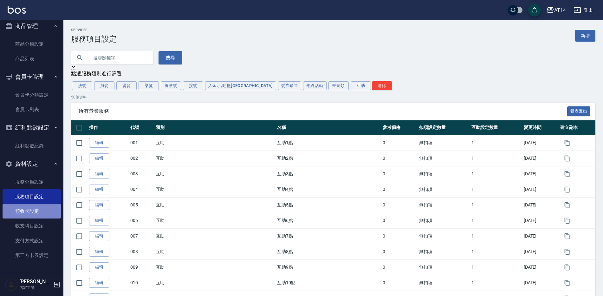
click at [38, 209] on link "預收卡設定" at bounding box center [32, 211] width 58 height 15
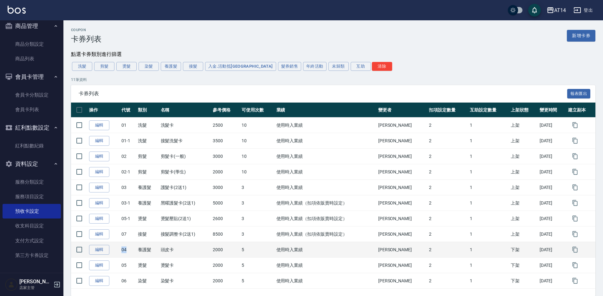
drag, startPoint x: 129, startPoint y: 251, endPoint x: 122, endPoint y: 250, distance: 6.8
click at [122, 250] on td "04" at bounding box center [128, 250] width 16 height 16
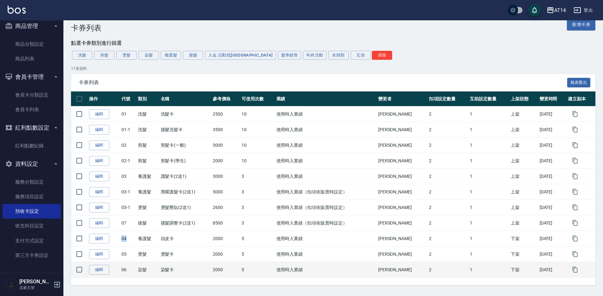
scroll to position [16, 0]
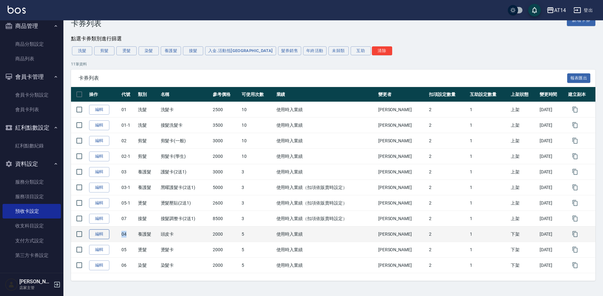
click at [98, 230] on link "編輯" at bounding box center [99, 234] width 20 height 10
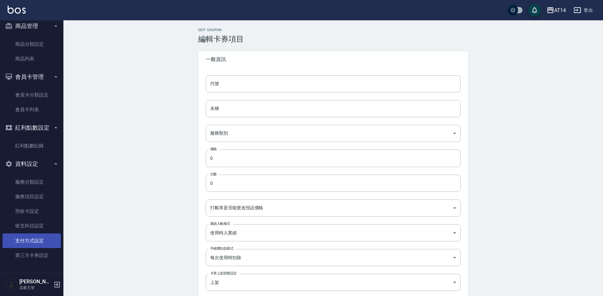
type input "04"
type input "頭皮卡"
type input "84bc5e80-eb1c-460c-b52b-b71a07a23d43"
type input "2000"
type input "5"
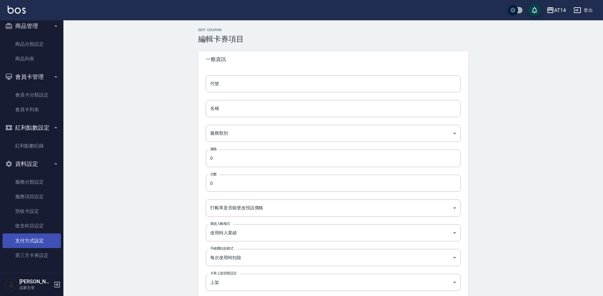
type input "UNSET"
type input "false"
type input "onSalary"
type input "頭皮"
type input "1"
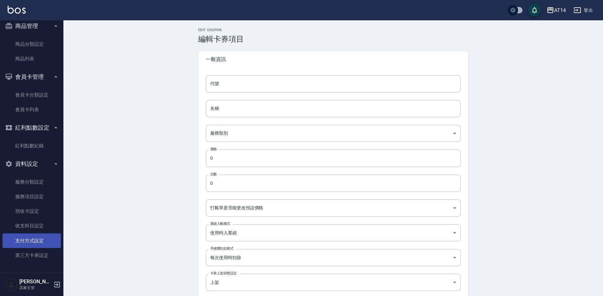
type input "點數"
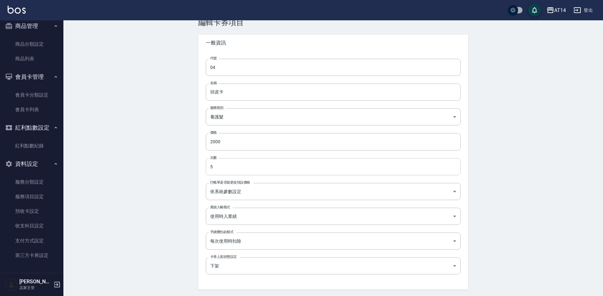
scroll to position [32, 0]
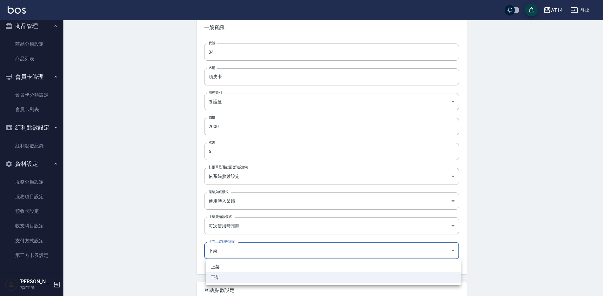
click at [419, 246] on body "AT14 登出 櫃檯作業 打帳單 帳單列表 掛單列表 座位開單 營業儀表板 現金收支登錄 高階收支登錄 材料自購登錄 每日結帳 排班表 現場電腦打卡 預約管理…" at bounding box center [301, 177] width 603 height 419
click at [265, 264] on li "上架" at bounding box center [333, 266] width 255 height 10
type input "true"
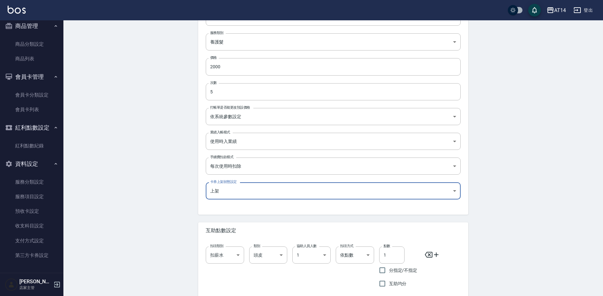
scroll to position [123, 0]
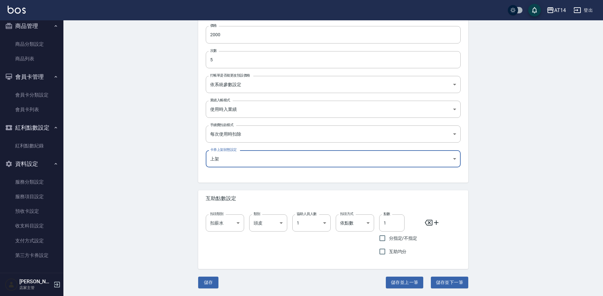
click at [210, 278] on button "儲存" at bounding box center [208, 282] width 20 height 12
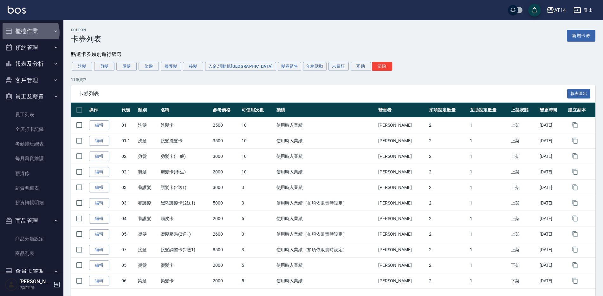
click at [26, 33] on button "櫃檯作業" at bounding box center [32, 31] width 58 height 16
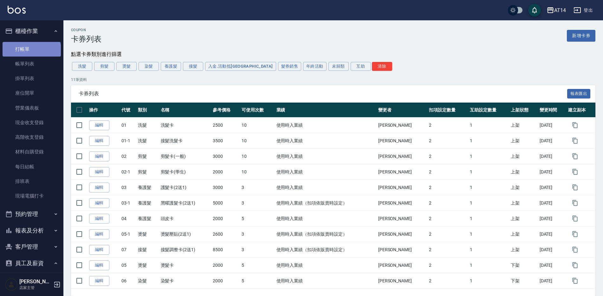
click at [31, 51] on link "打帳單" at bounding box center [32, 49] width 58 height 15
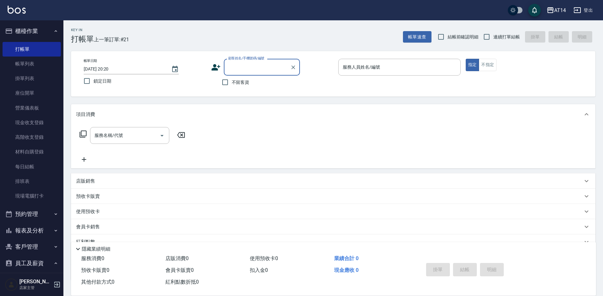
click at [251, 72] on input "顧客姓名/手機號碼/編號" at bounding box center [257, 67] width 61 height 11
type input "c"
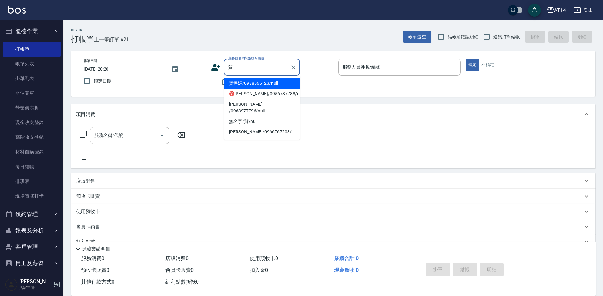
click at [261, 81] on li "賀媽媽/0988565123/null" at bounding box center [262, 83] width 76 height 10
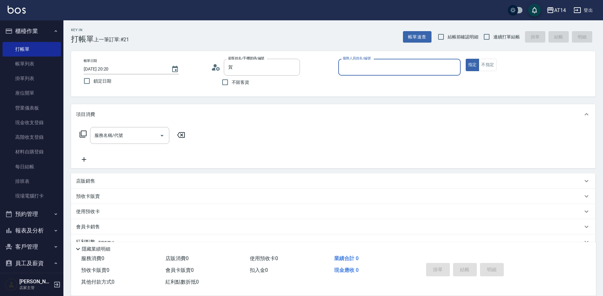
type input "賀媽媽/0988565123/null"
type input "Vicky-11"
click at [105, 179] on div "店販銷售" at bounding box center [329, 181] width 507 height 7
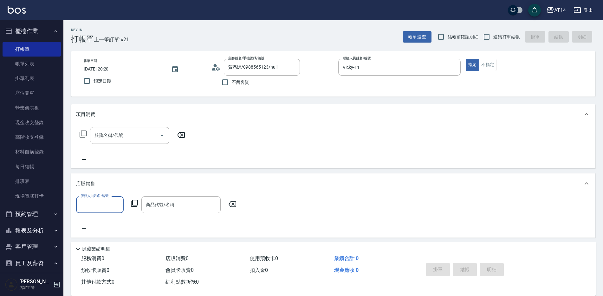
click at [100, 176] on div "店販銷售" at bounding box center [333, 183] width 525 height 20
click at [97, 196] on p "預收卡販賣" at bounding box center [88, 196] width 24 height 7
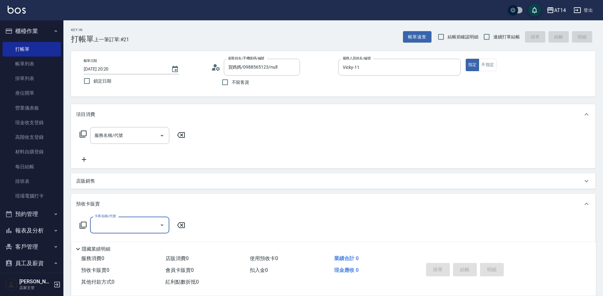
click at [80, 225] on icon at bounding box center [83, 224] width 7 height 7
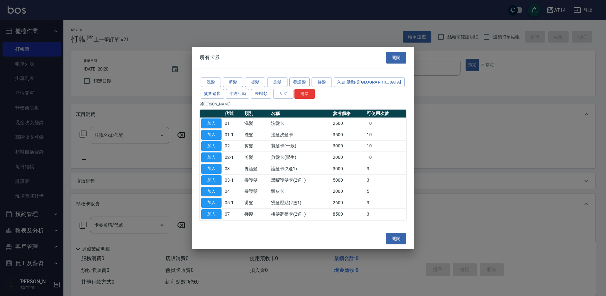
click at [117, 227] on div at bounding box center [303, 148] width 606 height 296
click at [124, 220] on div at bounding box center [303, 148] width 606 height 296
click at [396, 236] on button "關閉" at bounding box center [396, 238] width 20 height 12
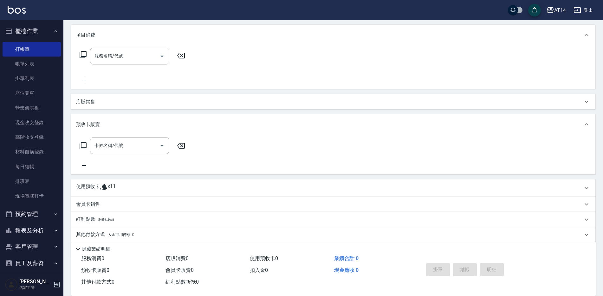
scroll to position [95, 0]
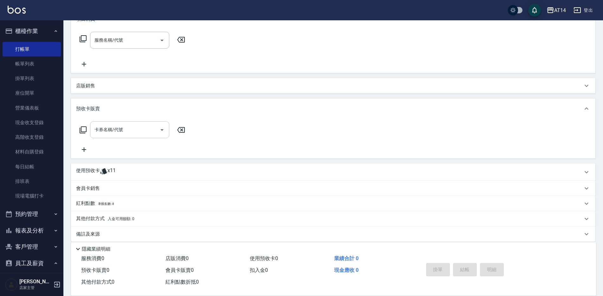
click at [152, 132] on input "卡券名稱/代號" at bounding box center [125, 129] width 64 height 11
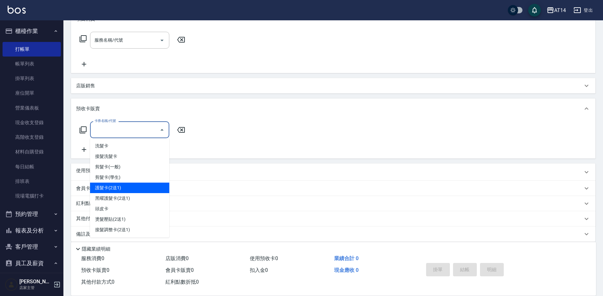
click at [135, 186] on span "護髮卡(2送1)" at bounding box center [129, 187] width 79 height 10
type input "護髮卡(2送1)(03)"
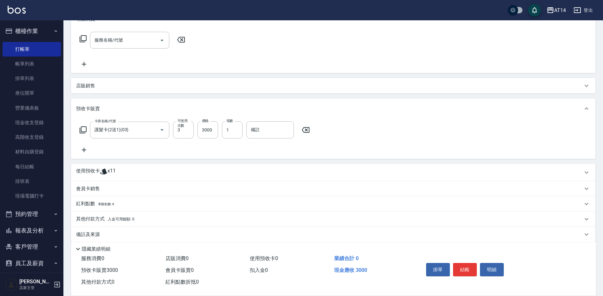
click at [84, 149] on icon at bounding box center [84, 149] width 4 height 4
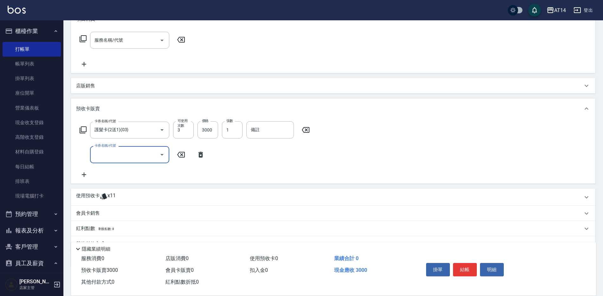
click at [107, 146] on label "卡券名稱/代號" at bounding box center [105, 145] width 21 height 5
click at [107, 149] on input "卡券名稱/代號" at bounding box center [125, 154] width 64 height 11
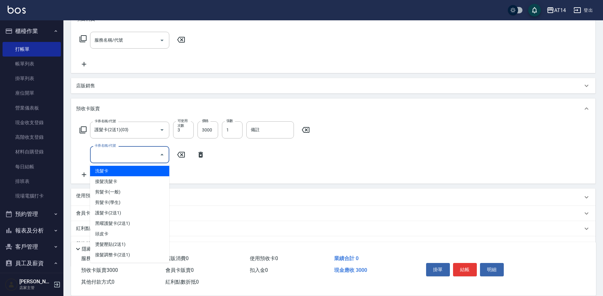
click at [110, 153] on input "卡券名稱/代號" at bounding box center [125, 154] width 64 height 11
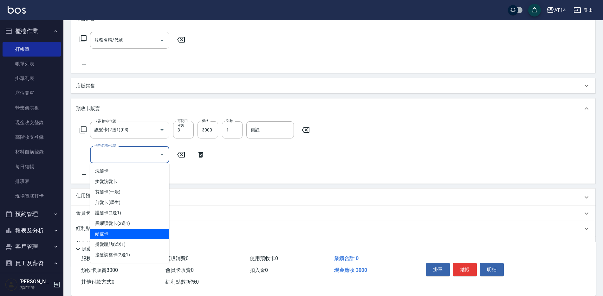
click at [125, 232] on span "頭皮卡" at bounding box center [129, 233] width 79 height 10
type input "10"
type input "頭皮卡(04)"
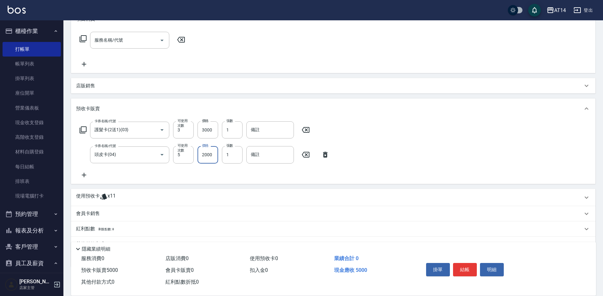
click at [212, 157] on input "2000" at bounding box center [208, 154] width 21 height 17
type input "3"
type input "6"
type input "320"
type input "7"
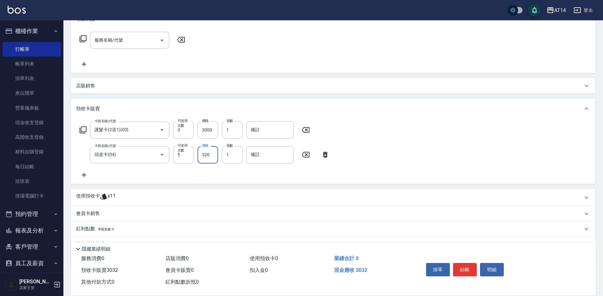
type input "3200"
type input "12"
type input "3200"
click at [258, 105] on div "預收卡販賣" at bounding box center [333, 108] width 525 height 20
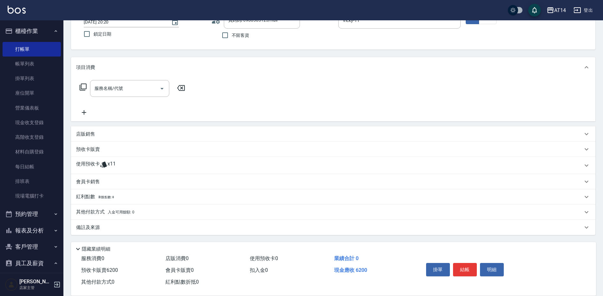
scroll to position [47, 0]
click at [156, 146] on div "預收卡販賣" at bounding box center [329, 149] width 507 height 7
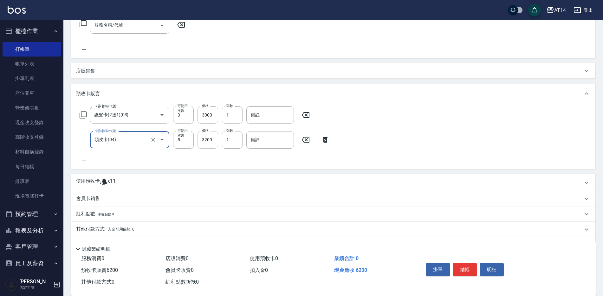
scroll to position [110, 0]
click at [109, 227] on span "入金可用餘額: 0" at bounding box center [121, 228] width 27 height 4
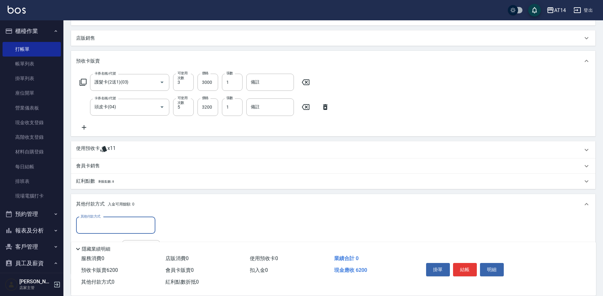
scroll to position [174, 0]
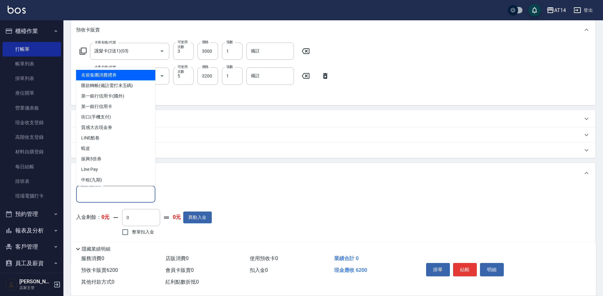
click at [108, 188] on input "其他付款方式" at bounding box center [116, 193] width 74 height 11
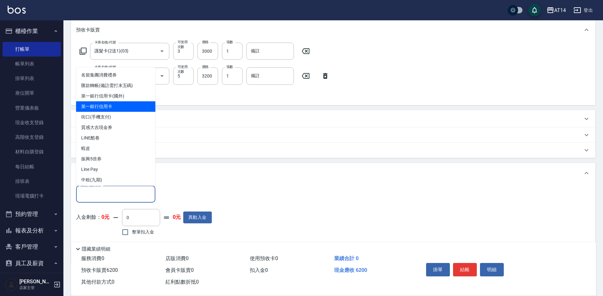
click at [133, 106] on span "第一銀行信用卡" at bounding box center [115, 106] width 79 height 10
type input "第一銀行信用卡"
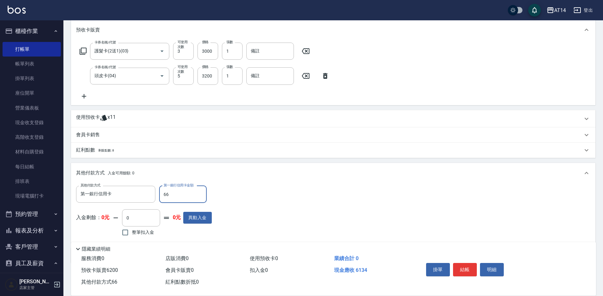
type input "662"
type input "11"
type input "66"
type input "12"
type input "620"
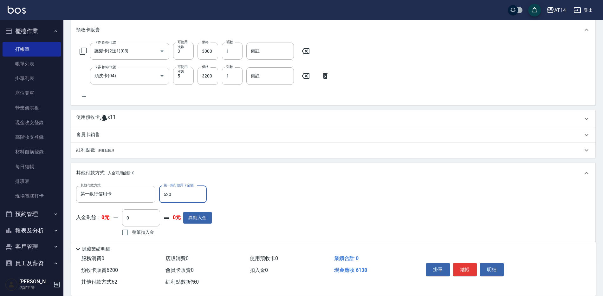
type input "11"
type input "6200"
type input "0"
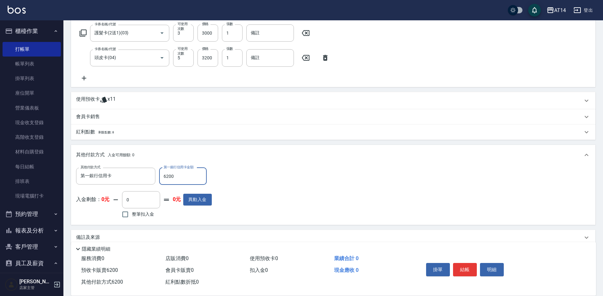
scroll to position [202, 0]
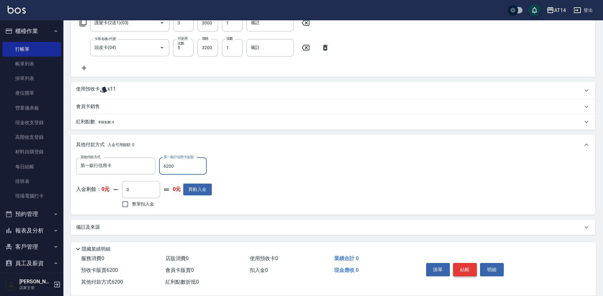
type input "6200"
click at [467, 270] on button "結帳" at bounding box center [465, 269] width 24 height 13
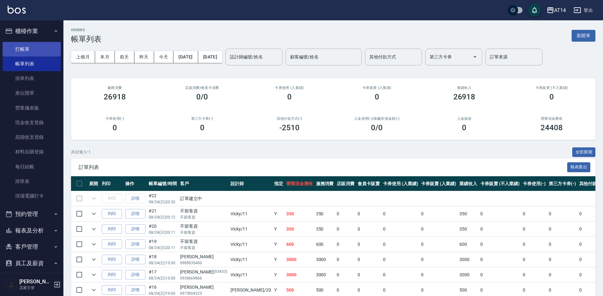
click at [47, 48] on link "打帳單" at bounding box center [32, 49] width 58 height 15
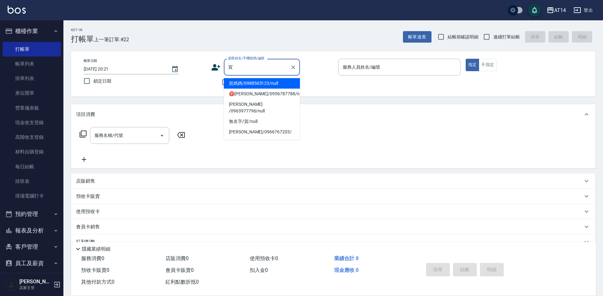
click at [257, 85] on li "賀媽媽/0988565123/null" at bounding box center [262, 83] width 76 height 10
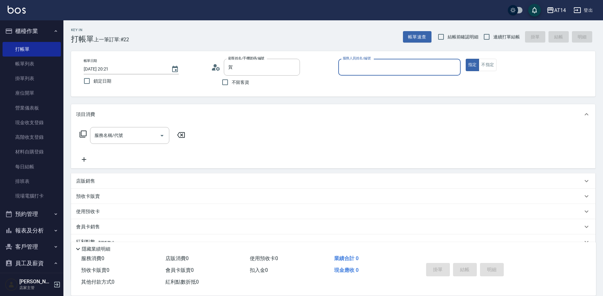
type input "賀媽媽/0988565123/null"
type input "Vicky-11"
click at [101, 207] on div "使用預收卡 x19" at bounding box center [333, 212] width 525 height 17
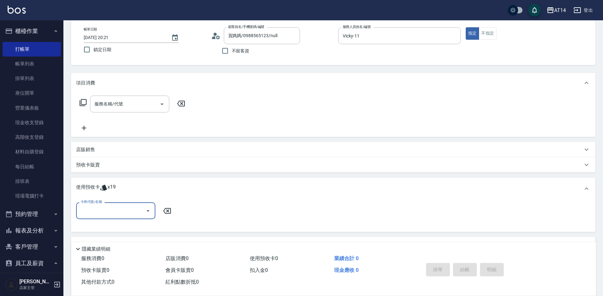
scroll to position [32, 0]
click at [135, 209] on input "卡券代號/名稱" at bounding box center [111, 210] width 64 height 11
click at [126, 237] on div "護髮卡(2送1) 剩餘3張" at bounding box center [115, 236] width 79 height 10
type input "護髮卡(2送1)"
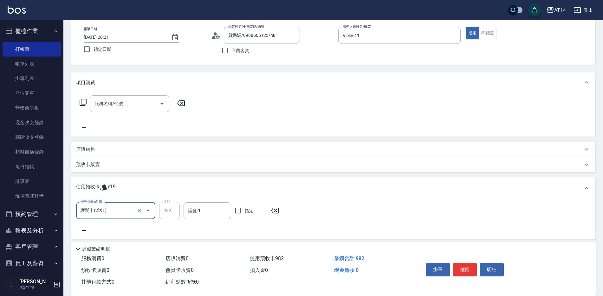
click at [87, 236] on div "卡券代號/名稱 護髮卡(2送1) 卡券代號/名稱 金額 982 金額 護髮-1 護髮-1 指定" at bounding box center [333, 219] width 525 height 40
click at [84, 231] on icon at bounding box center [84, 230] width 4 height 4
click at [132, 235] on input "卡券代號/名稱" at bounding box center [111, 234] width 64 height 11
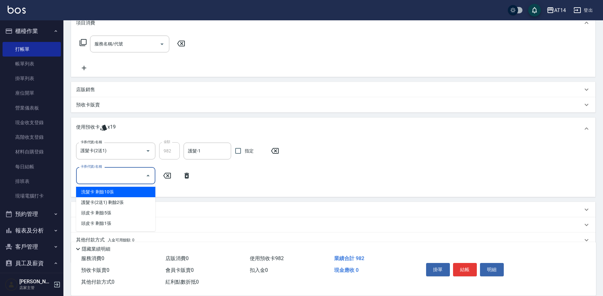
scroll to position [95, 0]
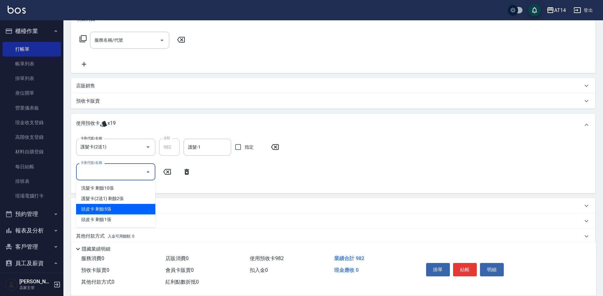
click at [120, 208] on div "頭皮卡 剩餘5張" at bounding box center [115, 209] width 79 height 10
type input "頭皮卡"
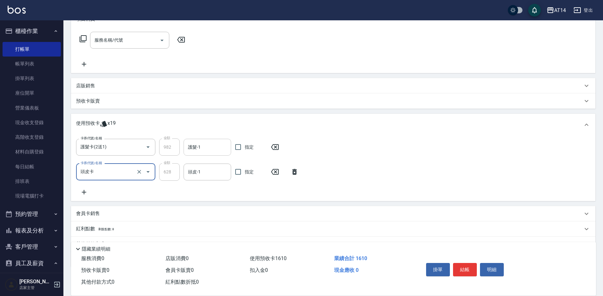
click at [205, 150] on input "護髮-1" at bounding box center [207, 146] width 42 height 11
type input "蘇逸婕-66"
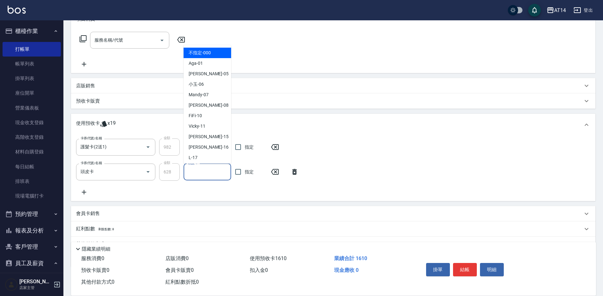
click at [205, 173] on input "頭皮-1" at bounding box center [207, 171] width 42 height 11
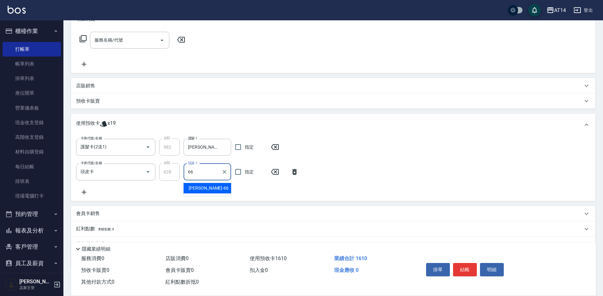
type input "蘇逸婕-66"
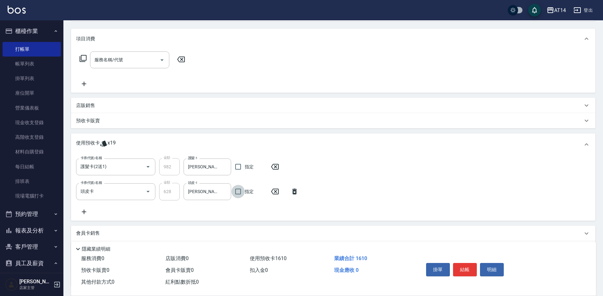
scroll to position [127, 0]
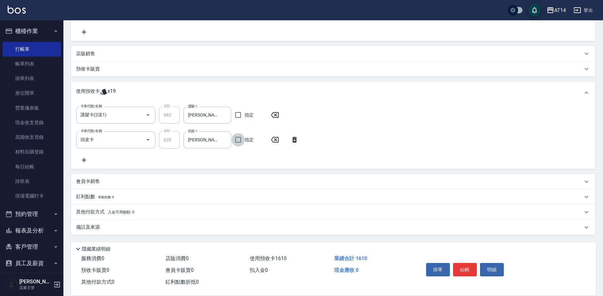
click at [139, 234] on div "備註及來源" at bounding box center [333, 226] width 525 height 15
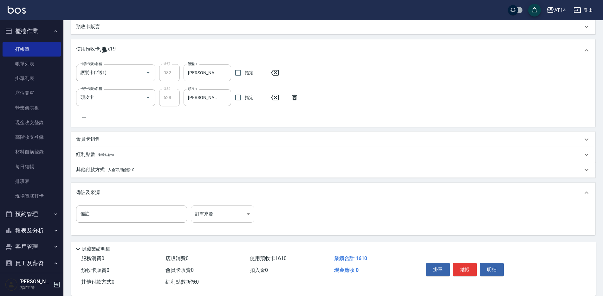
scroll to position [170, 0]
click at [218, 218] on body "AT14 登出 櫃檯作業 打帳單 帳單列表 掛單列表 座位開單 營業儀表板 現金收支登錄 高階收支登錄 材料自購登錄 每日結帳 排班表 現場電腦打卡 預約管理…" at bounding box center [301, 62] width 603 height 465
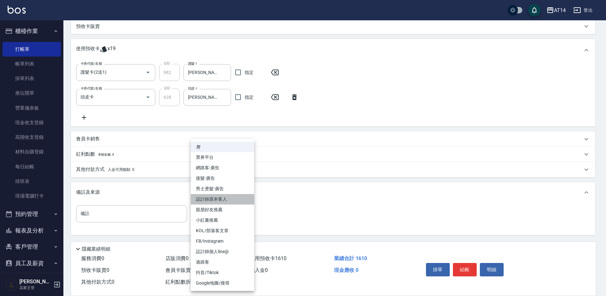
click at [232, 198] on li "設計師原本客人" at bounding box center [222, 199] width 63 height 10
type input "設計師原本客人"
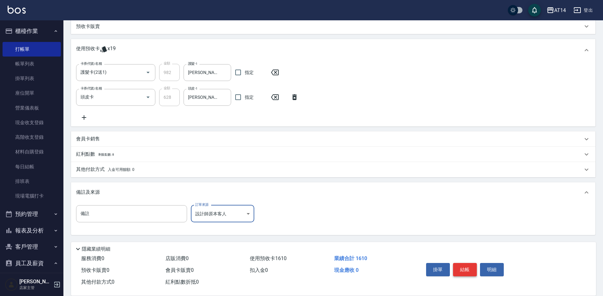
click at [468, 268] on button "結帳" at bounding box center [465, 269] width 24 height 13
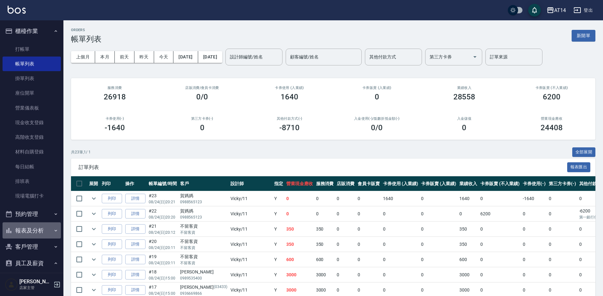
click at [47, 228] on button "報表及分析" at bounding box center [32, 230] width 58 height 16
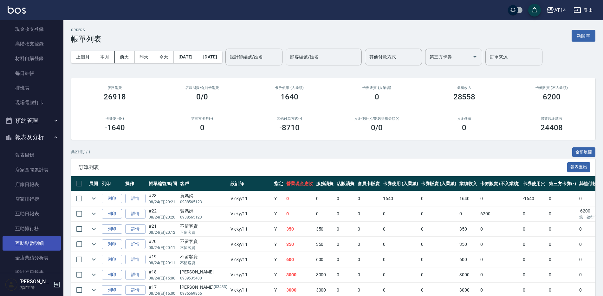
scroll to position [127, 0]
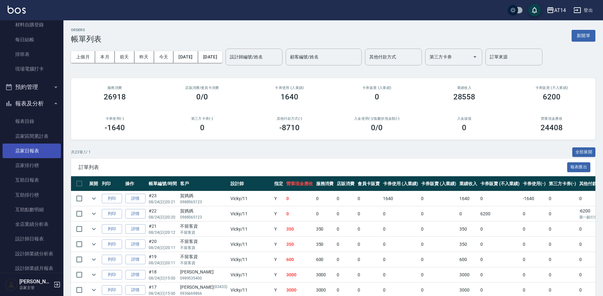
click at [38, 148] on link "店家日報表" at bounding box center [32, 150] width 58 height 15
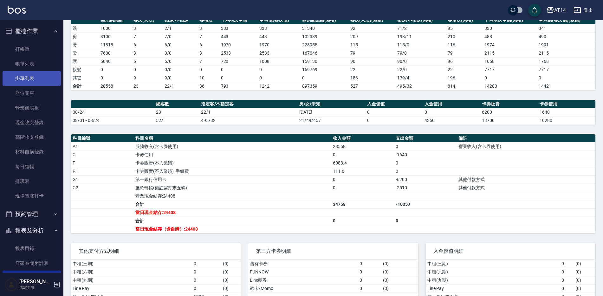
scroll to position [32, 0]
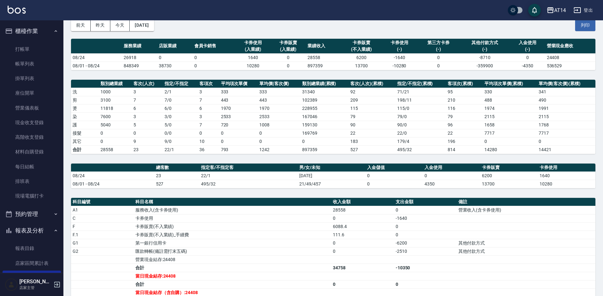
click at [47, 38] on button "櫃檯作業" at bounding box center [32, 31] width 58 height 16
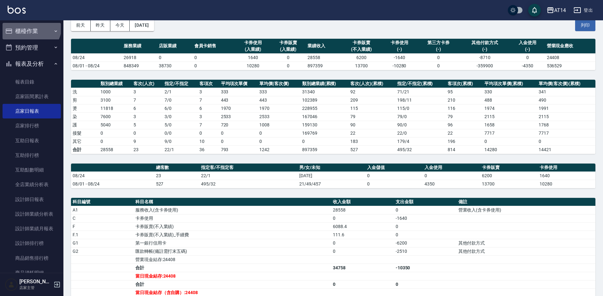
click at [30, 26] on button "櫃檯作業" at bounding box center [32, 31] width 58 height 16
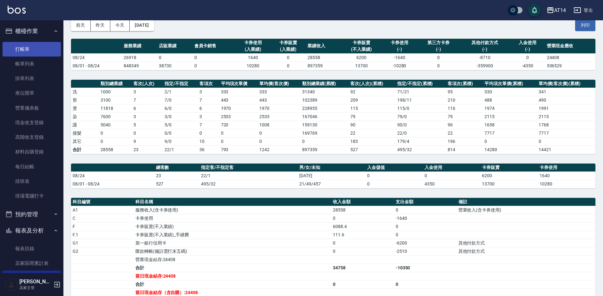
click at [28, 47] on link "打帳單" at bounding box center [32, 49] width 58 height 15
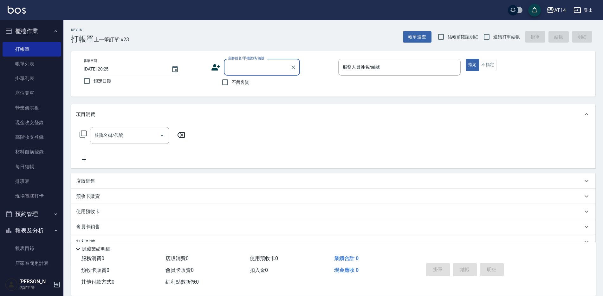
click at [234, 83] on span "不留客資" at bounding box center [241, 82] width 18 height 7
click at [232, 83] on input "不留客資" at bounding box center [224, 81] width 13 height 13
checkbox input "true"
click at [381, 64] on input "服務人員姓名/編號" at bounding box center [399, 67] width 117 height 11
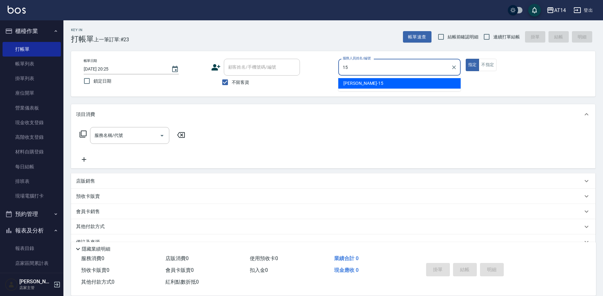
type input "Dora-15"
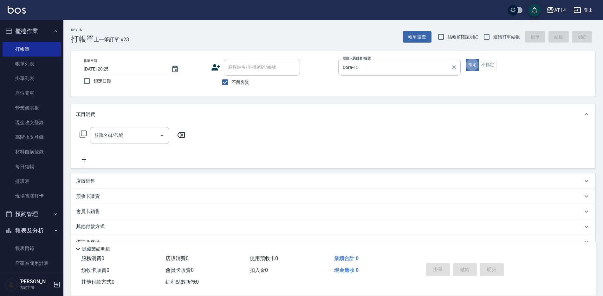
type button "true"
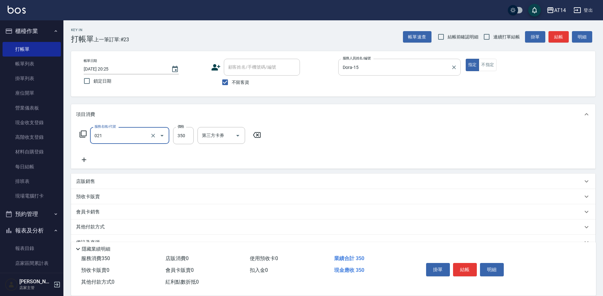
type input "剪髮(021)"
type input "400"
click at [103, 226] on p "其他付款方式" at bounding box center [92, 226] width 32 height 7
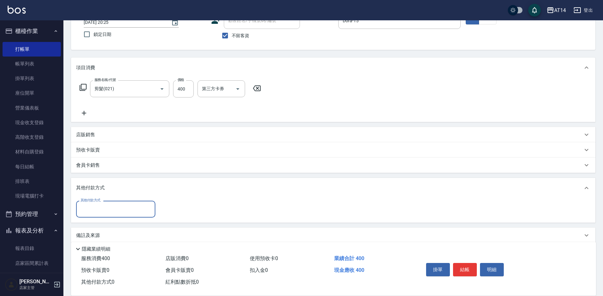
scroll to position [55, 0]
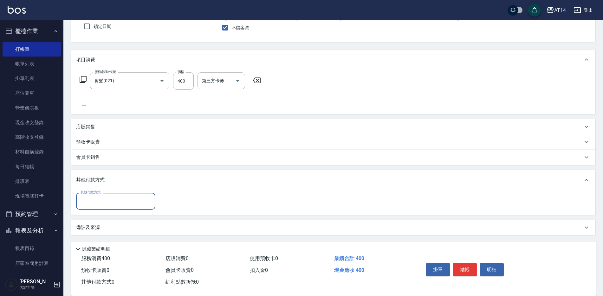
click at [139, 231] on div "備註及來源" at bounding box center [333, 226] width 525 height 15
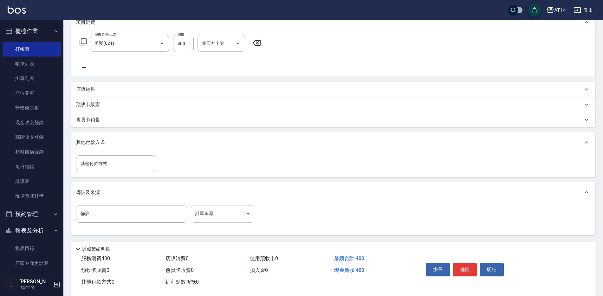
scroll to position [92, 0]
click at [222, 212] on body "AT14 登出 櫃檯作業 打帳單 帳單列表 掛單列表 座位開單 營業儀表板 現金收支登錄 高階收支登錄 材料自購登錄 每日結帳 排班表 現場電腦打卡 預約管理…" at bounding box center [301, 102] width 603 height 388
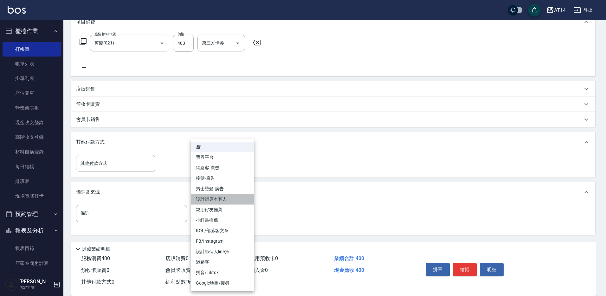
click at [243, 201] on li "設計師原本客人" at bounding box center [222, 199] width 63 height 10
type input "設計師原本客人"
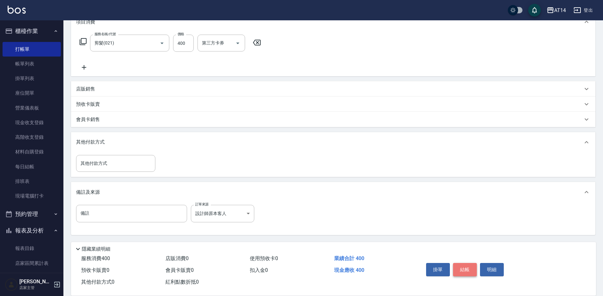
click at [467, 266] on button "結帳" at bounding box center [465, 269] width 24 height 13
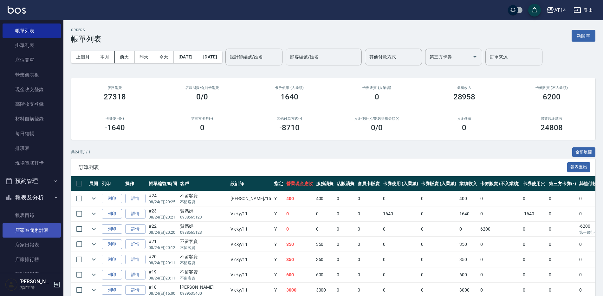
scroll to position [63, 0]
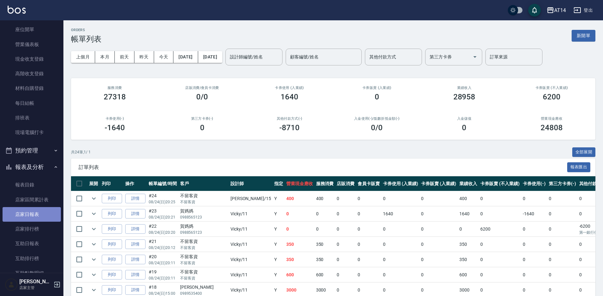
click at [37, 219] on link "店家日報表" at bounding box center [32, 214] width 58 height 15
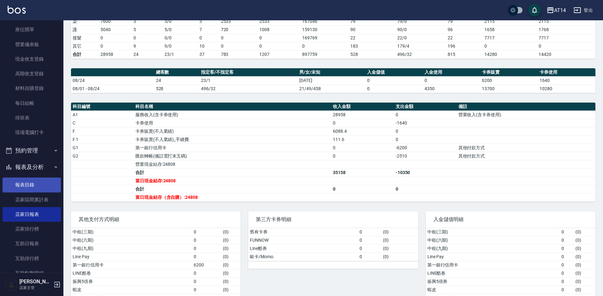
scroll to position [254, 0]
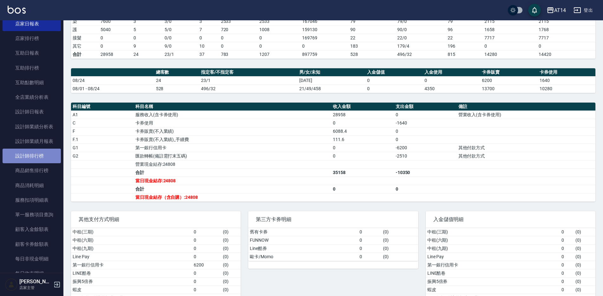
click at [46, 160] on link "設計師排行榜" at bounding box center [32, 155] width 58 height 15
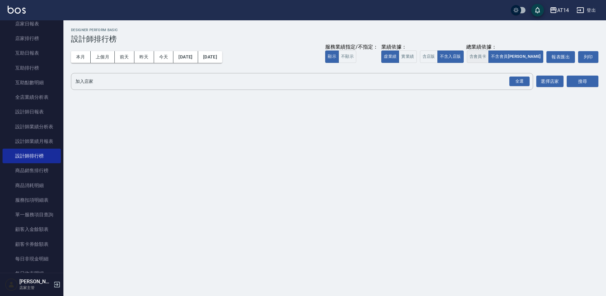
click at [489, 54] on button "含會員卡" at bounding box center [478, 56] width 22 height 12
click at [438, 58] on button "含店販" at bounding box center [429, 56] width 18 height 12
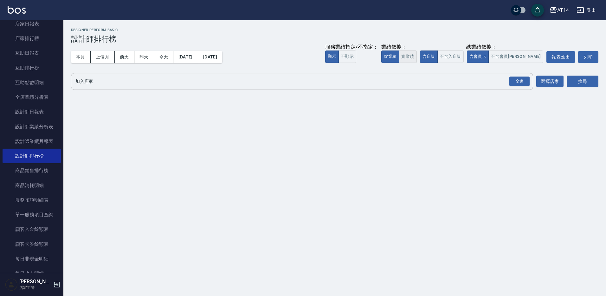
click at [417, 57] on button "實業績" at bounding box center [408, 56] width 18 height 12
click at [525, 83] on div "全選" at bounding box center [520, 81] width 20 height 10
click at [580, 81] on button "搜尋" at bounding box center [583, 82] width 32 height 12
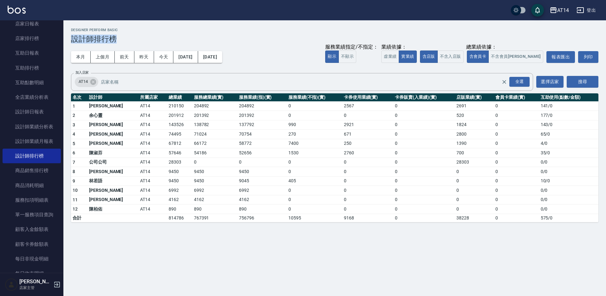
drag, startPoint x: 495, startPoint y: 29, endPoint x: 232, endPoint y: 29, distance: 263.2
click at [230, 30] on div "AT14 2025-08-01 - 2025-08-24 設計師排行榜 列印時間： 2025-08-24-20:27 Designer Perform Bas…" at bounding box center [334, 124] width 543 height 209
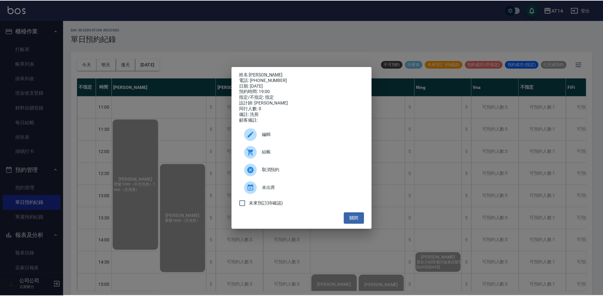
scroll to position [190, 88]
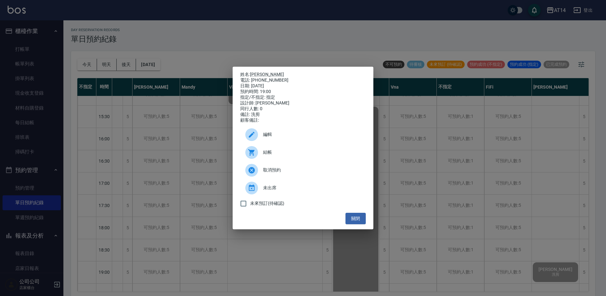
click at [352, 210] on div "未來預訂(待確認)" at bounding box center [303, 203] width 126 height 13
click at [353, 223] on button "關閉" at bounding box center [356, 218] width 20 height 12
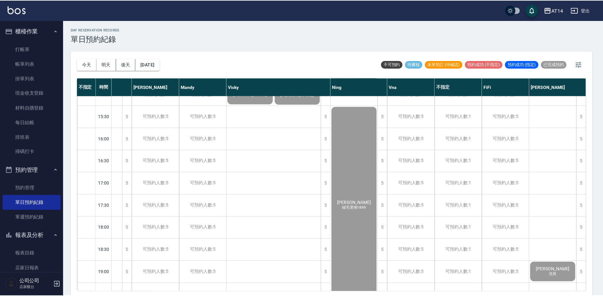
scroll to position [190, 84]
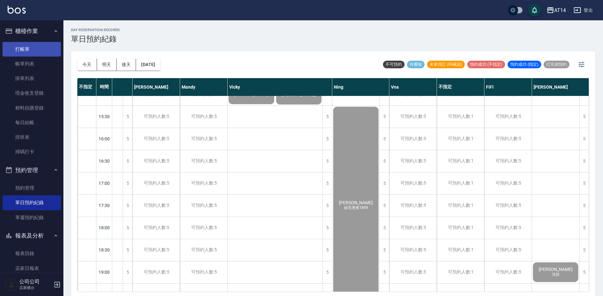
click at [29, 45] on link "打帳單" at bounding box center [32, 49] width 58 height 15
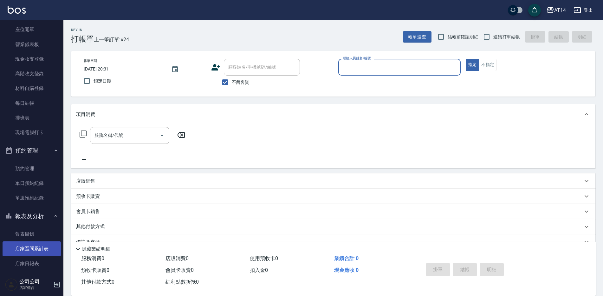
scroll to position [159, 0]
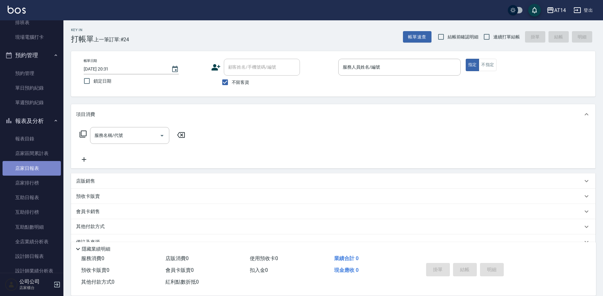
click at [32, 169] on link "店家日報表" at bounding box center [32, 168] width 58 height 15
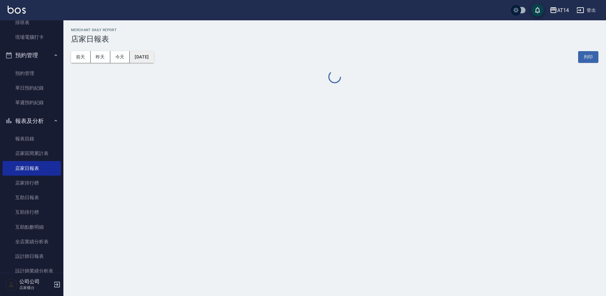
click at [148, 54] on button "[DATE]" at bounding box center [142, 57] width 24 height 12
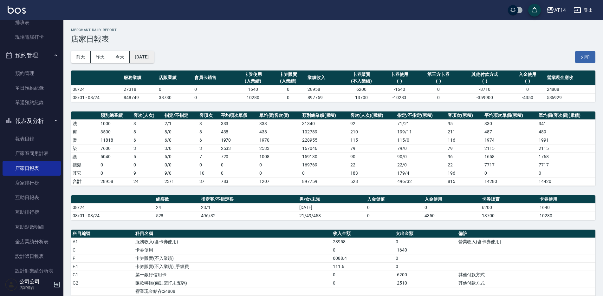
click at [154, 56] on button "[DATE]" at bounding box center [142, 57] width 24 height 12
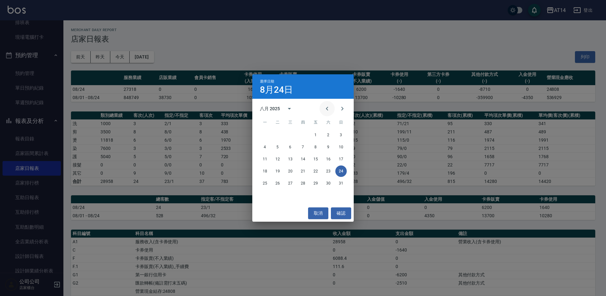
click at [326, 110] on icon "Previous month" at bounding box center [327, 109] width 8 height 8
click at [305, 171] on button "24" at bounding box center [302, 170] width 11 height 11
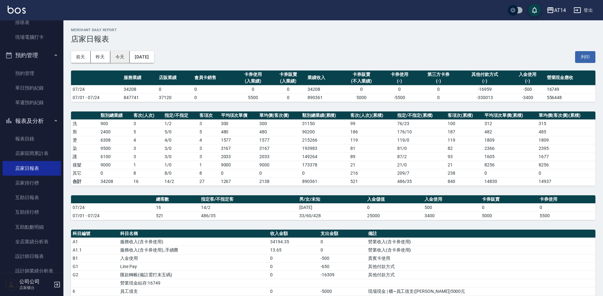
click at [120, 57] on button "今天" at bounding box center [120, 57] width 20 height 12
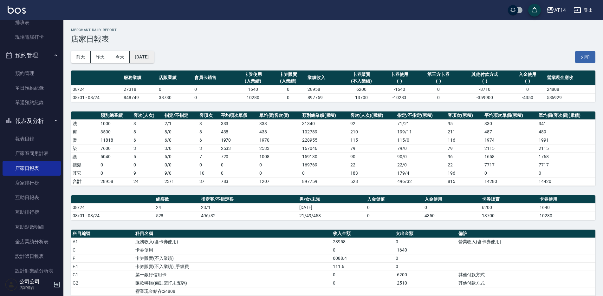
click at [144, 58] on button "[DATE]" at bounding box center [142, 57] width 24 height 12
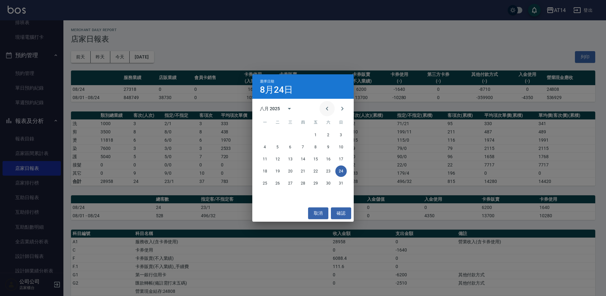
click at [331, 105] on button "Previous month" at bounding box center [327, 108] width 15 height 15
click at [303, 170] on button "24" at bounding box center [302, 170] width 11 height 11
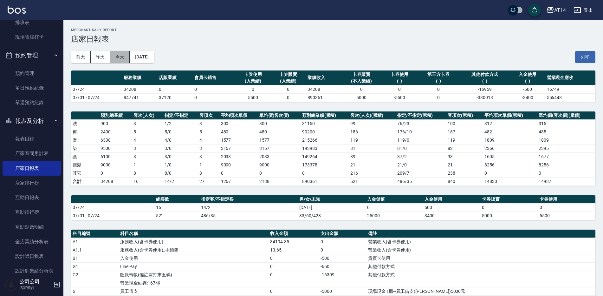
click at [123, 55] on button "今天" at bounding box center [120, 57] width 20 height 12
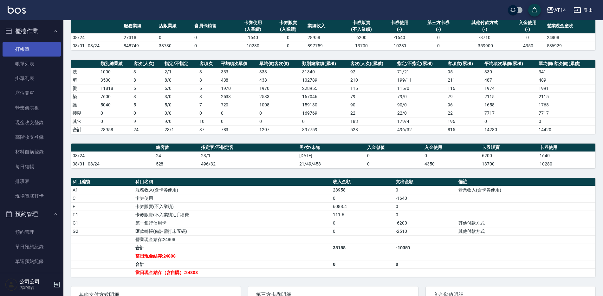
scroll to position [55, 0]
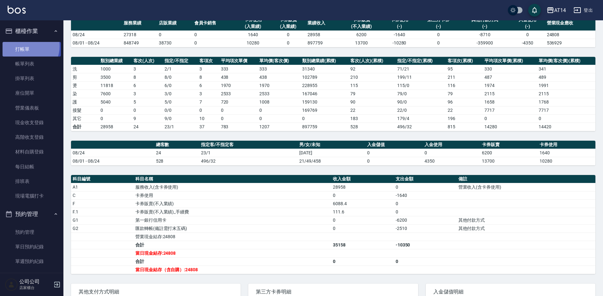
click at [24, 46] on link "打帳單" at bounding box center [32, 49] width 58 height 15
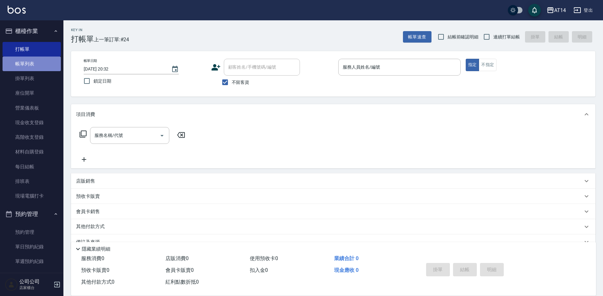
click at [47, 68] on link "帳單列表" at bounding box center [32, 63] width 58 height 15
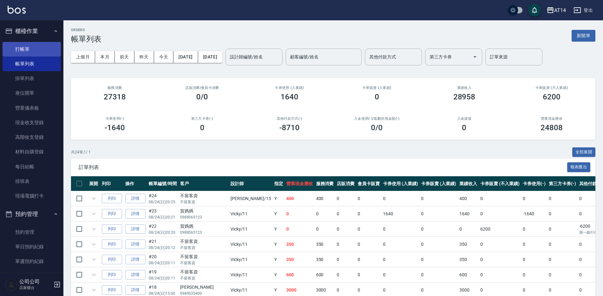
click at [36, 49] on link "打帳單" at bounding box center [32, 49] width 58 height 15
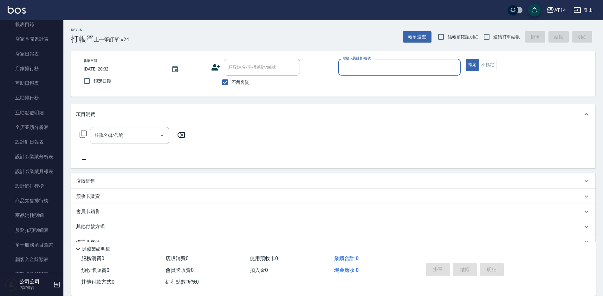
scroll to position [285, 0]
click at [51, 123] on link "設計師日報表" at bounding box center [32, 129] width 58 height 15
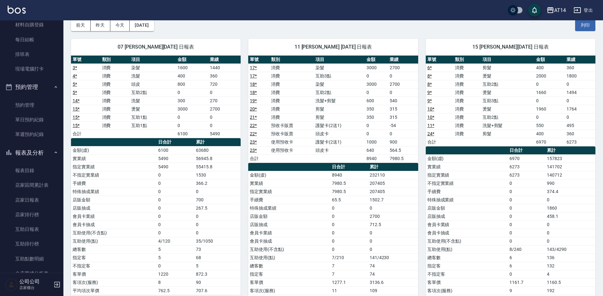
scroll to position [63, 0]
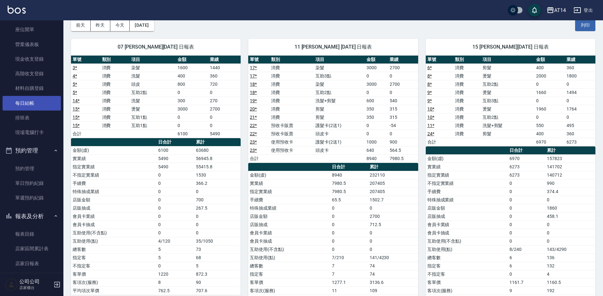
click at [53, 108] on link "每日結帳" at bounding box center [32, 103] width 58 height 15
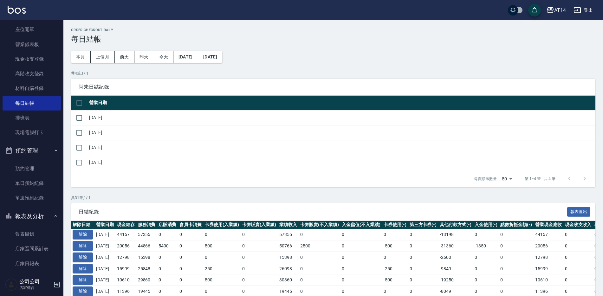
click at [87, 104] on th at bounding box center [79, 102] width 16 height 15
click at [80, 108] on input "checkbox" at bounding box center [79, 102] width 13 height 13
checkbox input "true"
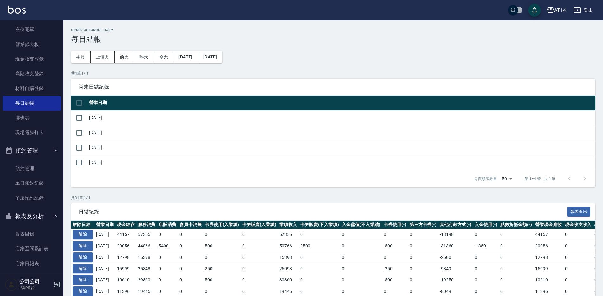
checkbox input "true"
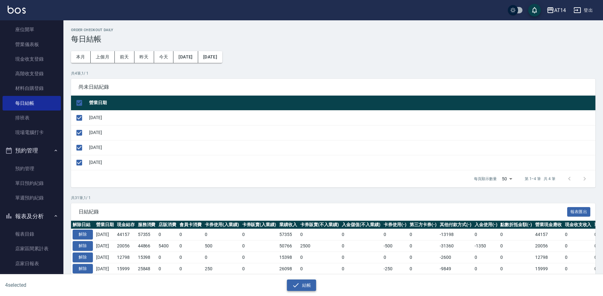
click at [310, 285] on button "結帳" at bounding box center [301, 285] width 29 height 12
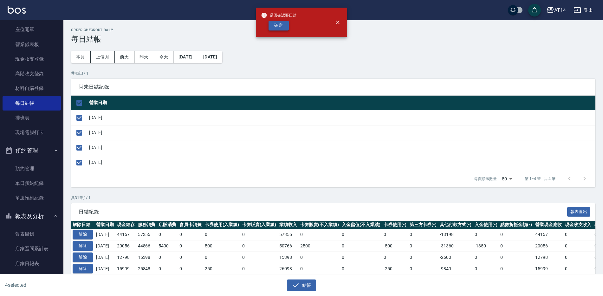
click at [283, 23] on button "確定" at bounding box center [279, 26] width 20 height 10
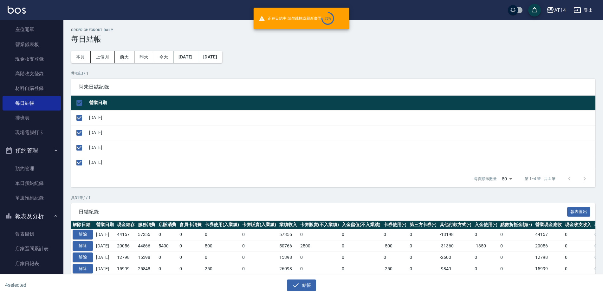
checkbox input "false"
